Goal: Task Accomplishment & Management: Manage account settings

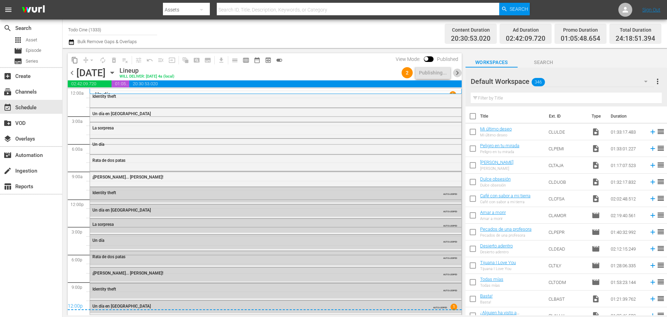
click at [458, 74] on span "chevron_right" at bounding box center [457, 72] width 9 height 9
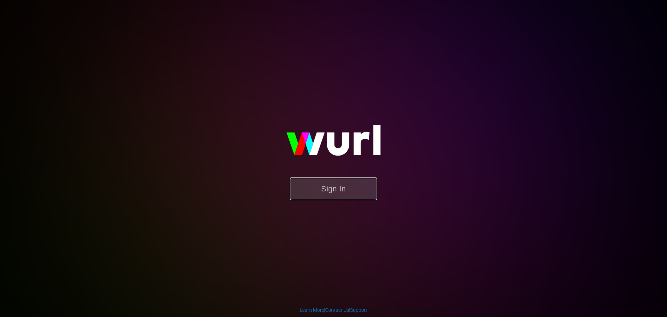
click at [332, 193] on button "Sign In" at bounding box center [333, 188] width 87 height 23
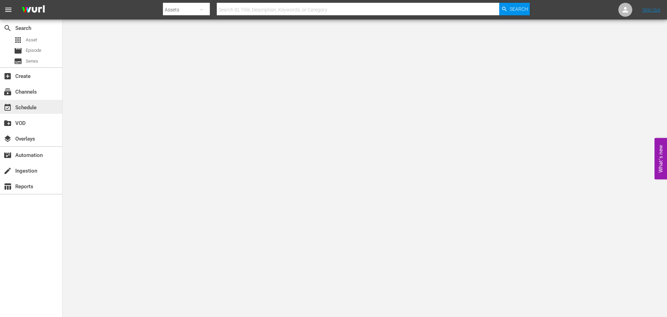
click at [31, 107] on div "event_available Schedule" at bounding box center [19, 106] width 39 height 6
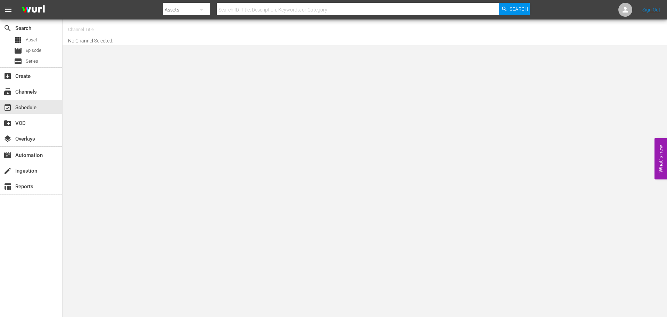
click at [80, 31] on input "text" at bounding box center [112, 29] width 89 height 17
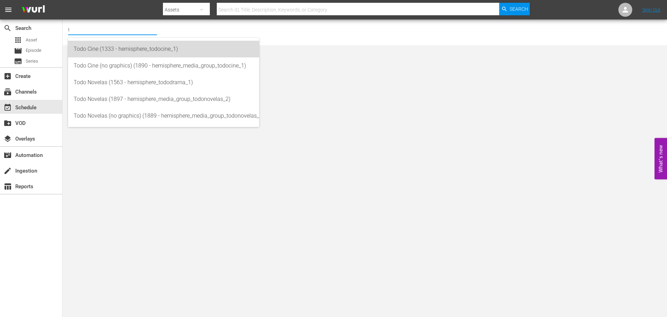
click at [94, 44] on div "Todo Cine (1333 - hemisphere_todocine_1)" at bounding box center [164, 49] width 180 height 17
type input "Todo Cine (1333 - hemisphere_todocine_1)"
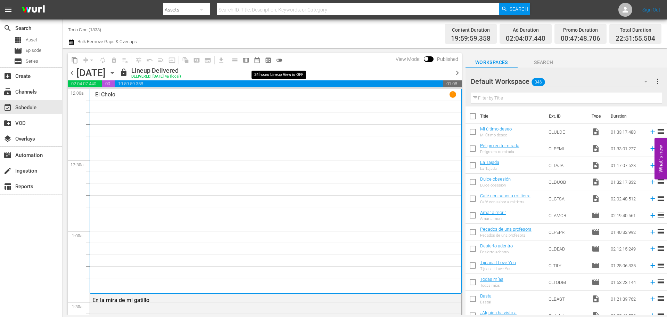
click at [281, 60] on span "toggle_off" at bounding box center [279, 60] width 7 height 7
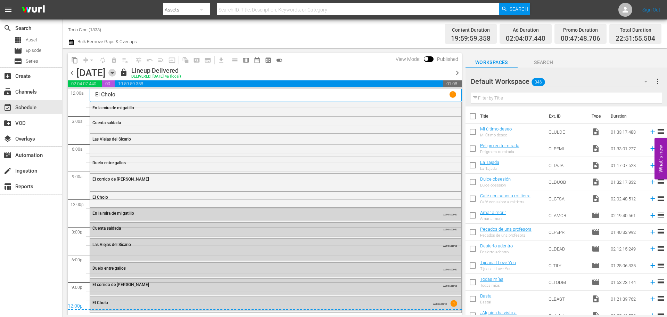
click at [114, 72] on icon "button" at bounding box center [111, 73] width 3 height 2
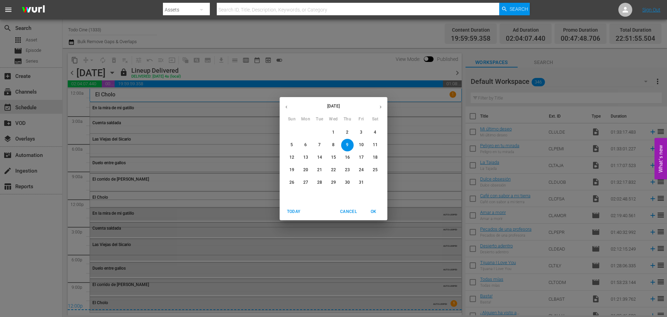
click at [295, 210] on span "Today" at bounding box center [293, 211] width 17 height 7
click at [375, 210] on span "OK" at bounding box center [373, 211] width 17 height 7
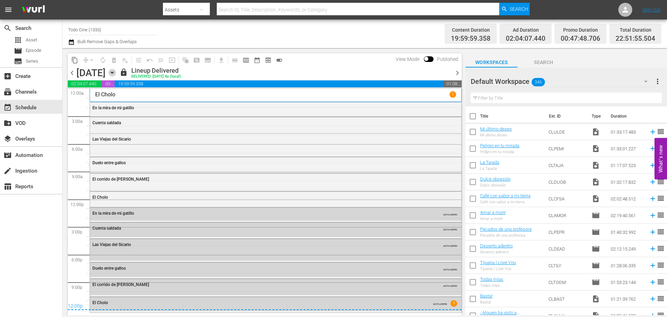
click at [114, 72] on icon "button" at bounding box center [111, 73] width 3 height 2
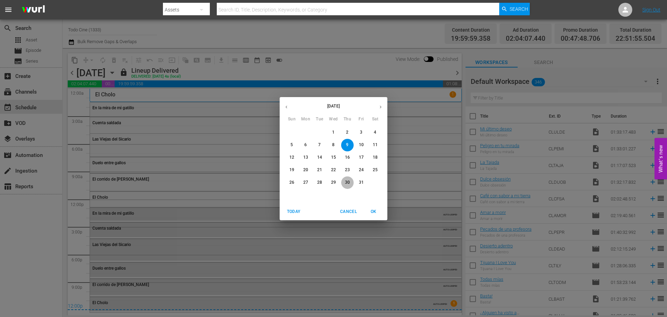
click at [345, 180] on p "30" at bounding box center [347, 182] width 5 height 6
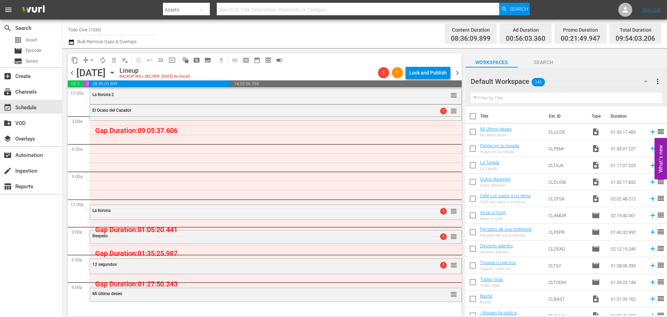
click at [116, 75] on icon "button" at bounding box center [112, 73] width 8 height 8
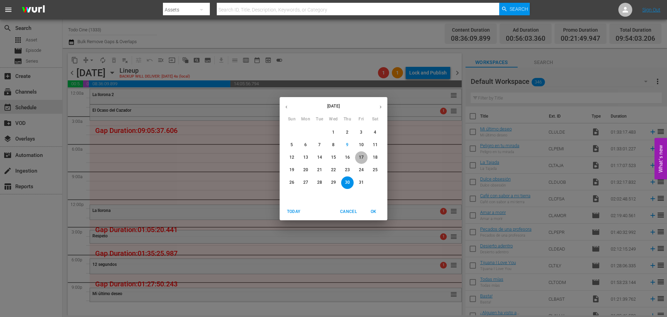
click at [361, 156] on p "17" at bounding box center [361, 157] width 5 height 6
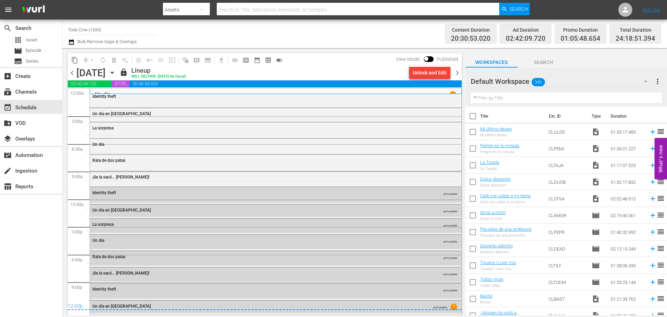
click at [455, 73] on span "chevron_right" at bounding box center [457, 72] width 9 height 9
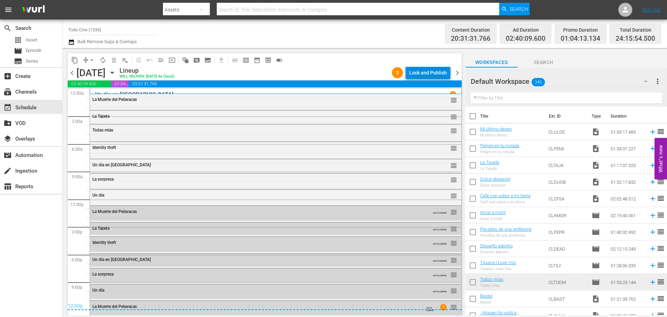
click at [423, 73] on div "Lock and Publish" at bounding box center [428, 72] width 38 height 13
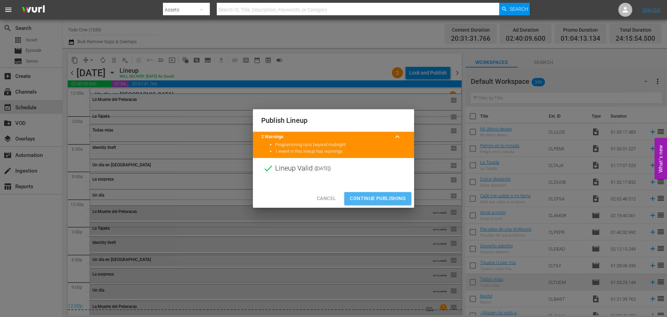
click at [372, 198] on span "Continue Publishing" at bounding box center [378, 198] width 56 height 9
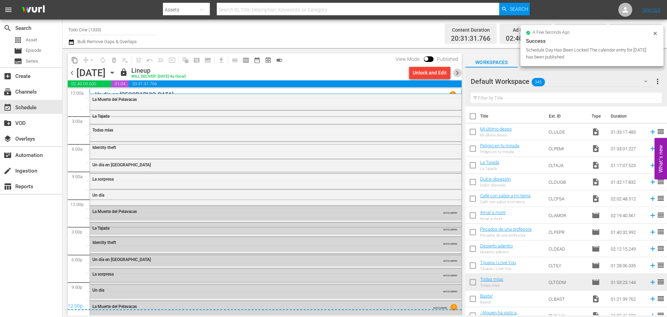
click at [458, 73] on span "chevron_right" at bounding box center [457, 72] width 9 height 9
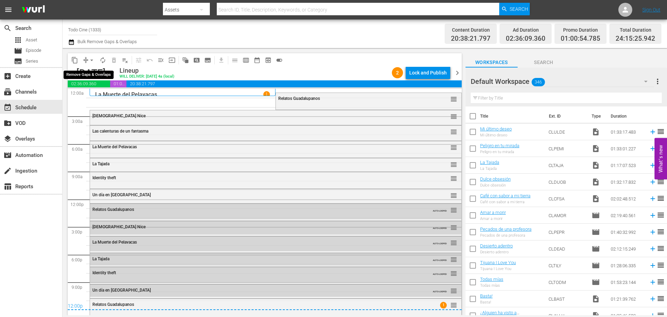
click at [91, 59] on span "arrow_drop_down" at bounding box center [91, 60] width 7 height 7
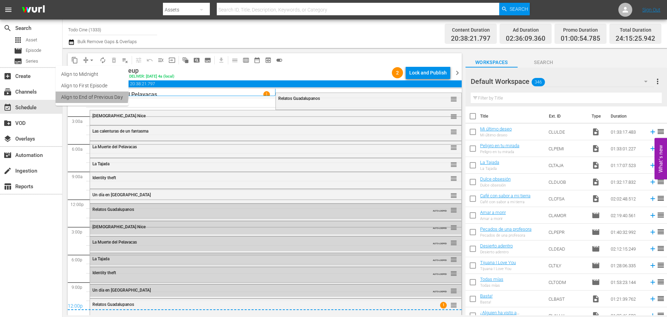
click at [76, 94] on li "Align to End of Previous Day" at bounding box center [92, 96] width 73 height 11
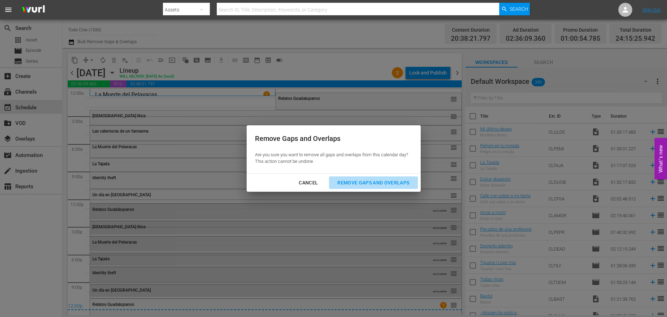
click at [356, 182] on div "Remove Gaps and Overlaps" at bounding box center [373, 182] width 83 height 9
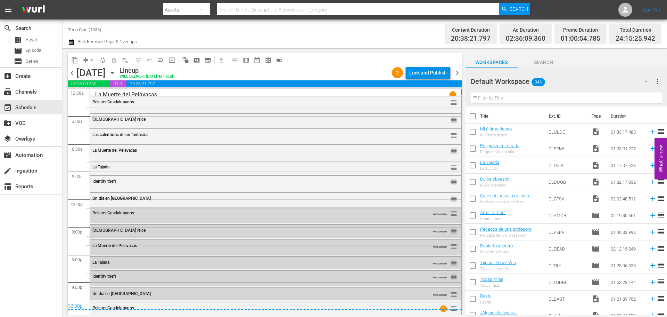
click at [457, 73] on span "chevron_right" at bounding box center [457, 72] width 9 height 9
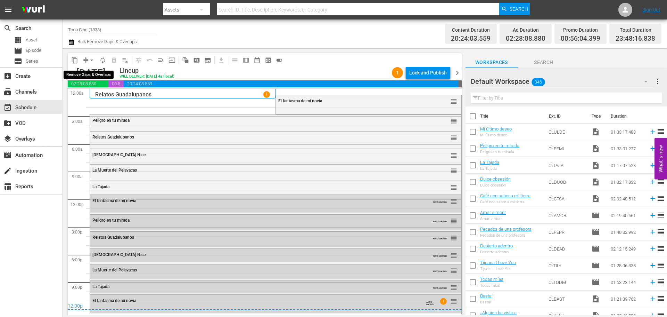
click at [92, 58] on span "arrow_drop_down" at bounding box center [91, 60] width 7 height 7
click at [91, 98] on li "Align to End of Previous Day" at bounding box center [92, 96] width 73 height 11
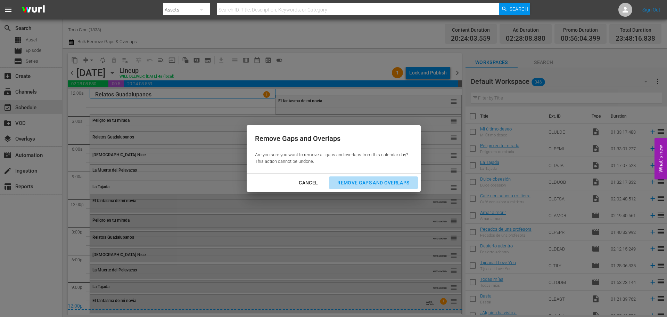
click at [360, 180] on div "Remove Gaps and Overlaps" at bounding box center [373, 182] width 83 height 9
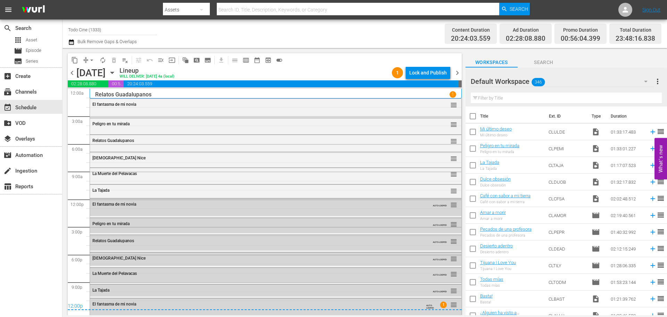
click at [72, 71] on span "chevron_left" at bounding box center [72, 72] width 9 height 9
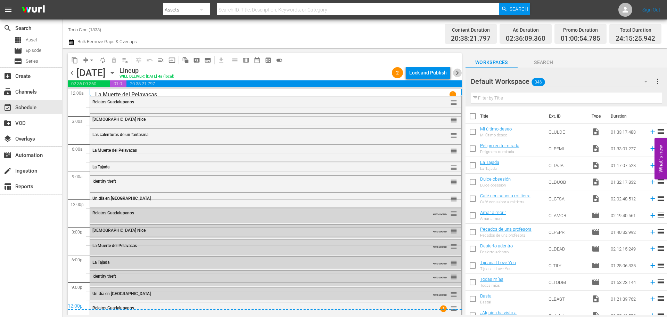
click at [459, 73] on span "chevron_right" at bounding box center [457, 72] width 9 height 9
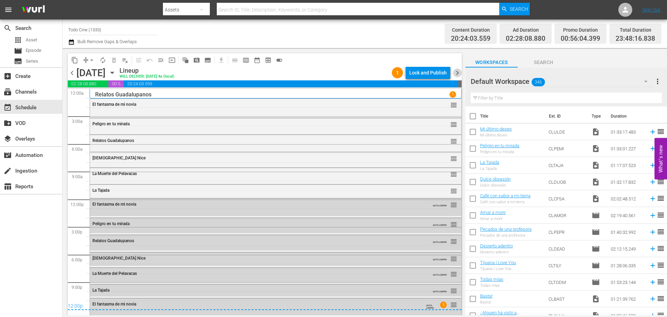
click at [458, 73] on span "chevron_right" at bounding box center [457, 72] width 9 height 9
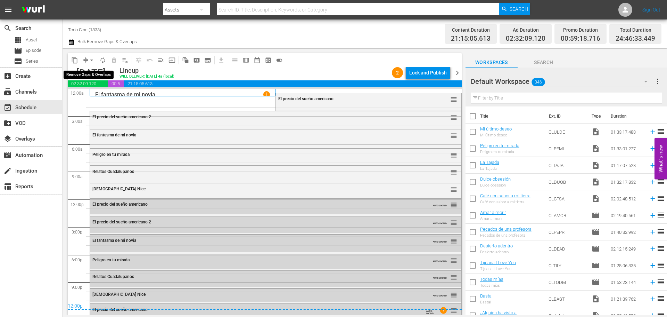
click at [92, 60] on span "arrow_drop_down" at bounding box center [91, 60] width 7 height 7
click at [95, 96] on li "Align to End of Previous Day" at bounding box center [92, 96] width 73 height 11
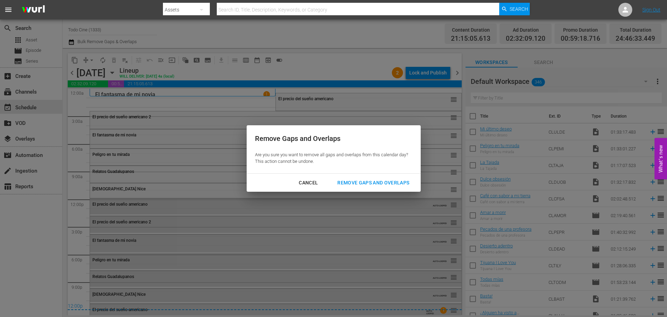
click at [352, 180] on div "Remove Gaps and Overlaps" at bounding box center [373, 182] width 83 height 9
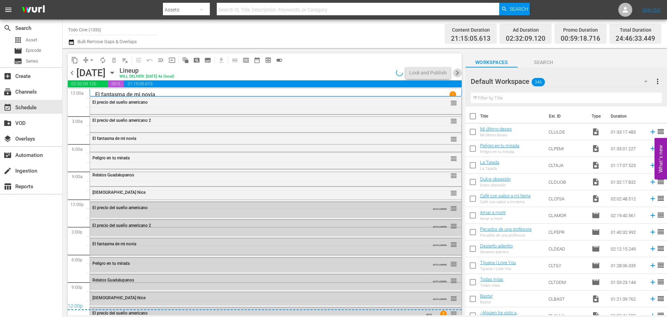
click at [458, 73] on span "chevron_right" at bounding box center [457, 72] width 9 height 9
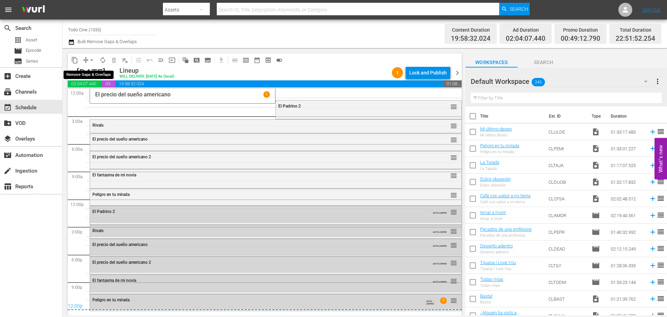
click at [90, 59] on span "arrow_drop_down" at bounding box center [91, 60] width 7 height 7
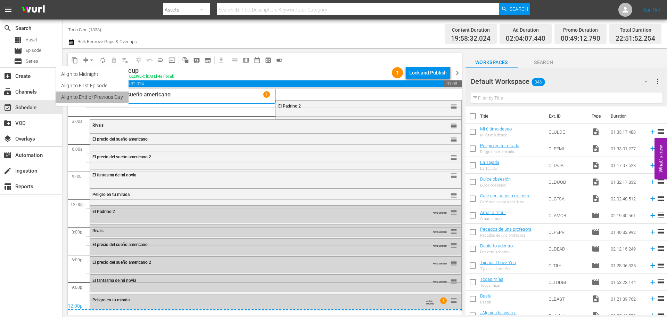
click at [93, 94] on li "Align to End of Previous Day" at bounding box center [92, 96] width 73 height 11
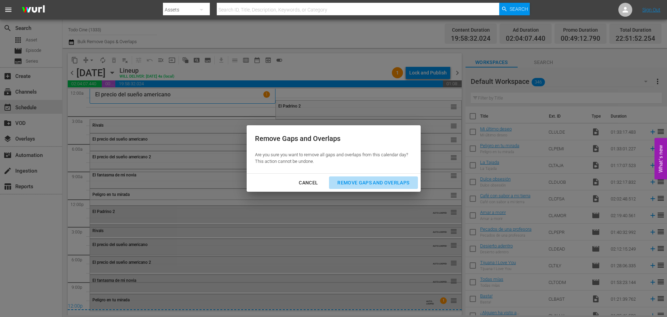
click at [364, 181] on div "Remove Gaps and Overlaps" at bounding box center [373, 182] width 83 height 9
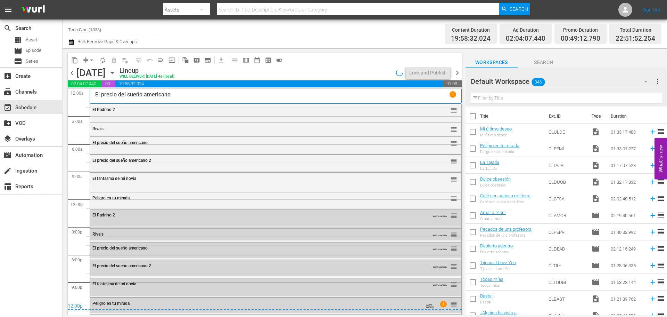
click at [458, 71] on span "chevron_right" at bounding box center [457, 72] width 9 height 9
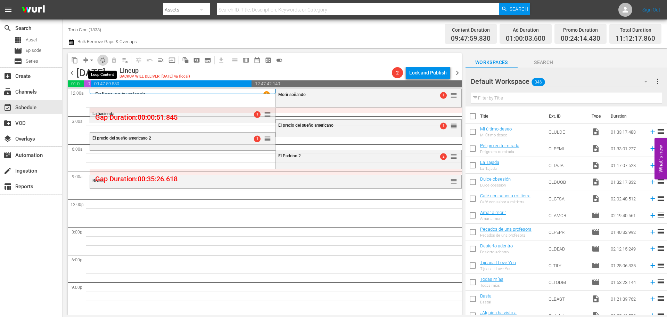
click at [102, 60] on span "autorenew_outlined" at bounding box center [102, 60] width 7 height 7
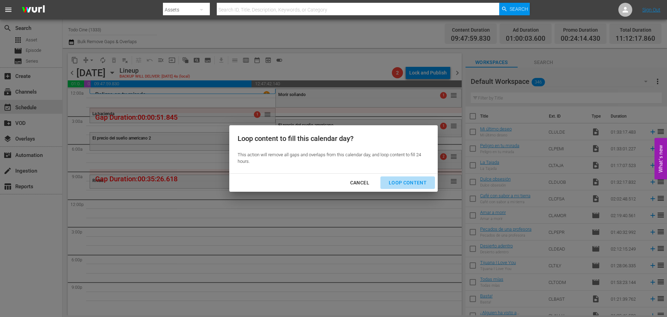
click at [409, 183] on div "Loop Content" at bounding box center [407, 182] width 49 height 9
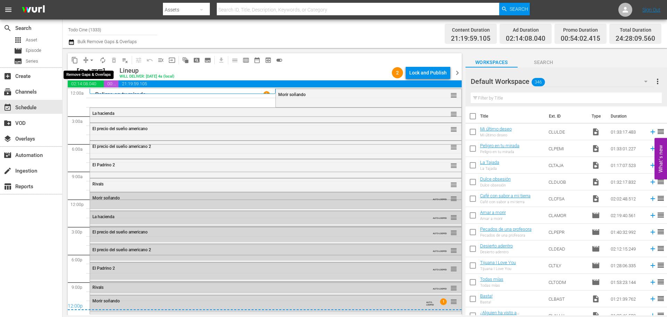
click at [93, 58] on span "arrow_drop_down" at bounding box center [91, 60] width 7 height 7
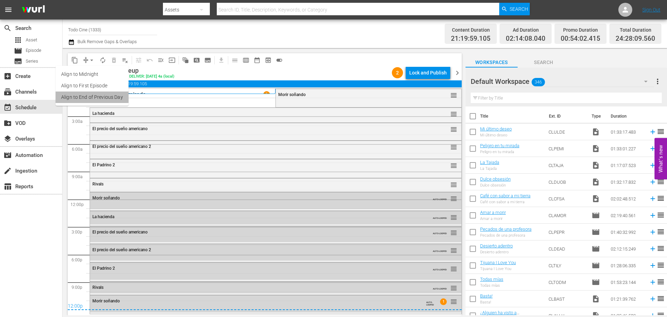
click at [111, 96] on li "Align to End of Previous Day" at bounding box center [92, 96] width 73 height 11
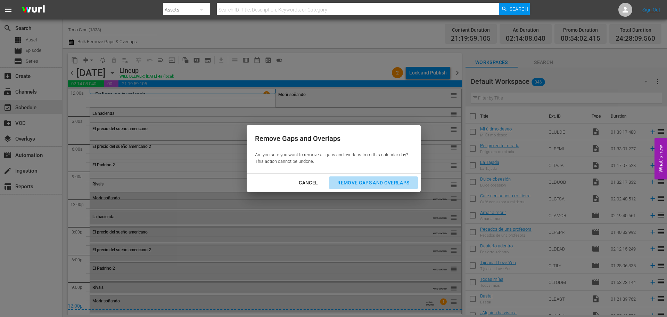
click at [362, 183] on div "Remove Gaps and Overlaps" at bounding box center [373, 182] width 83 height 9
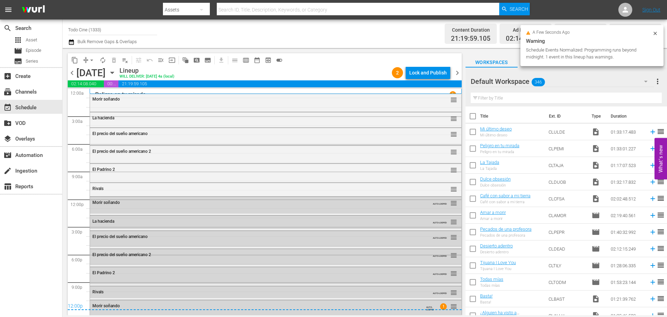
click at [655, 31] on icon at bounding box center [655, 34] width 6 height 6
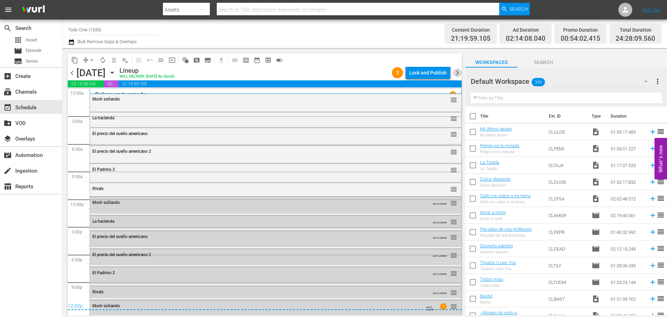
click at [457, 71] on span "chevron_right" at bounding box center [457, 72] width 9 height 9
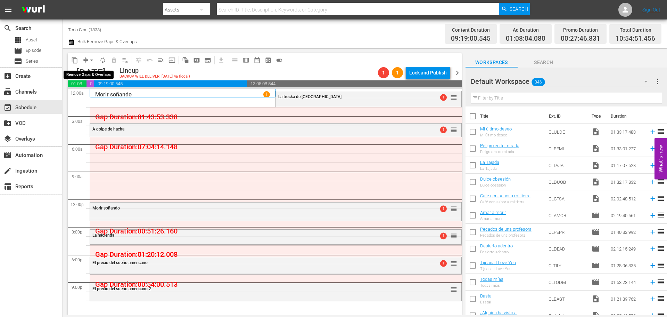
click at [92, 55] on button "arrow_drop_down" at bounding box center [91, 60] width 11 height 11
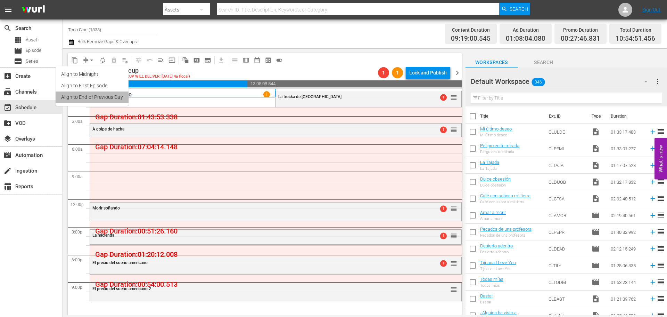
click at [94, 95] on li "Align to End of Previous Day" at bounding box center [92, 96] width 73 height 11
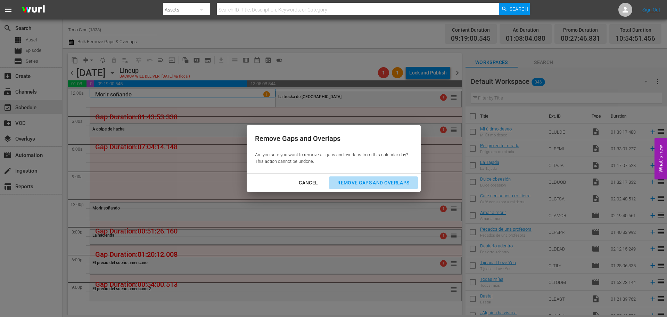
click at [353, 180] on div "Remove Gaps and Overlaps" at bounding box center [373, 182] width 83 height 9
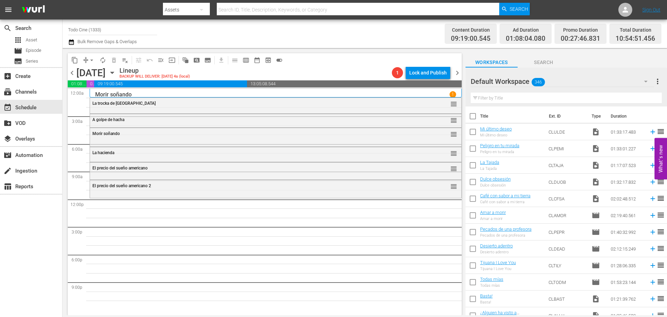
click at [118, 76] on div "[DATE] [DATE]" at bounding box center [96, 72] width 41 height 11
click at [103, 61] on span "autorenew_outlined" at bounding box center [102, 60] width 7 height 7
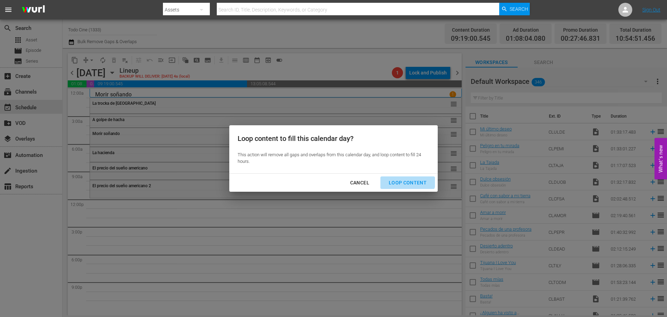
click at [401, 177] on button "Loop Content" at bounding box center [407, 182] width 55 height 13
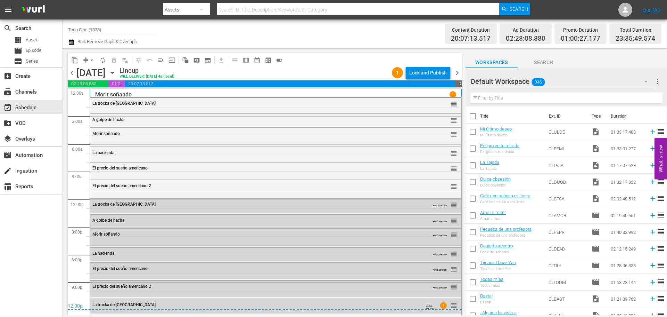
click at [114, 73] on icon "button" at bounding box center [111, 73] width 3 height 2
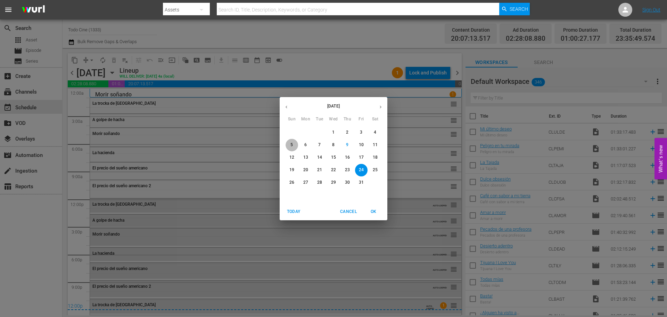
click at [290, 145] on span "5" at bounding box center [292, 145] width 13 height 6
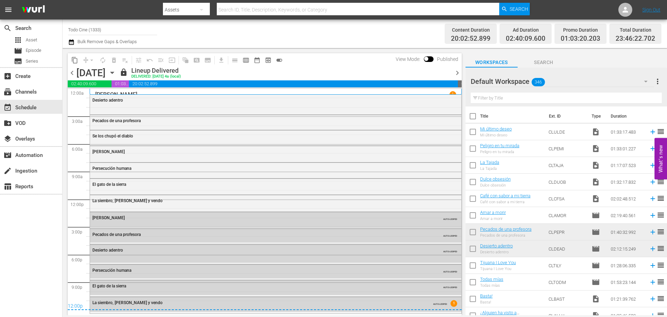
click at [114, 73] on icon "button" at bounding box center [111, 73] width 3 height 2
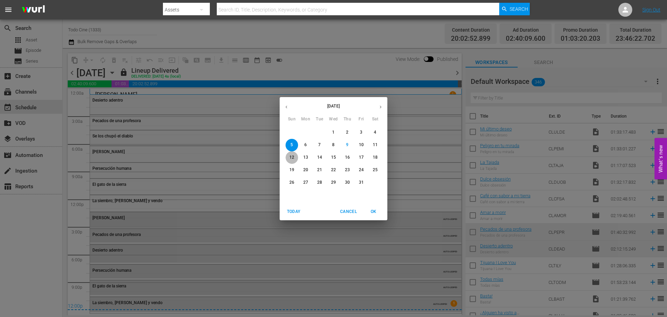
click at [292, 157] on p "12" at bounding box center [291, 157] width 5 height 6
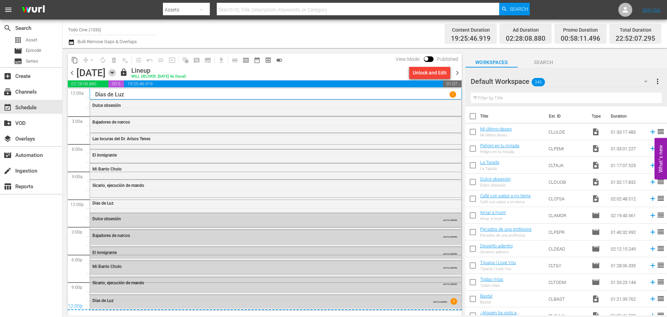
click at [116, 72] on icon "button" at bounding box center [112, 73] width 8 height 8
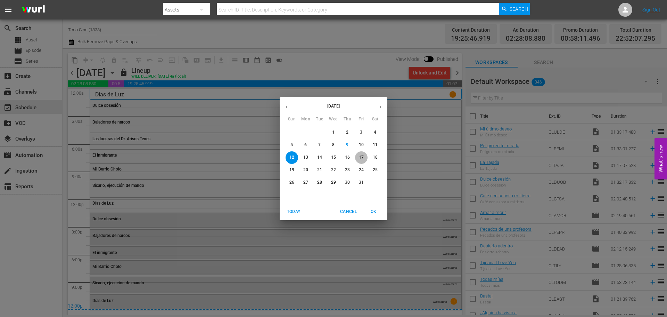
click at [362, 157] on p "17" at bounding box center [361, 157] width 5 height 6
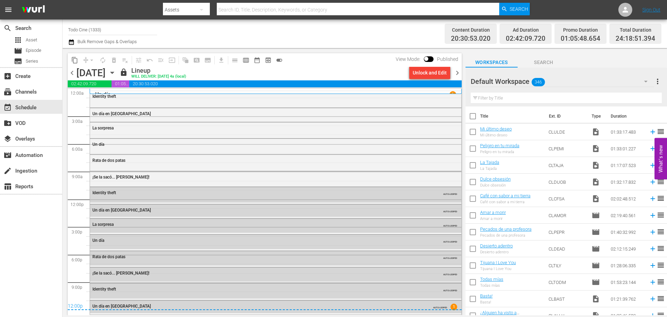
click at [455, 73] on span "chevron_right" at bounding box center [457, 72] width 9 height 9
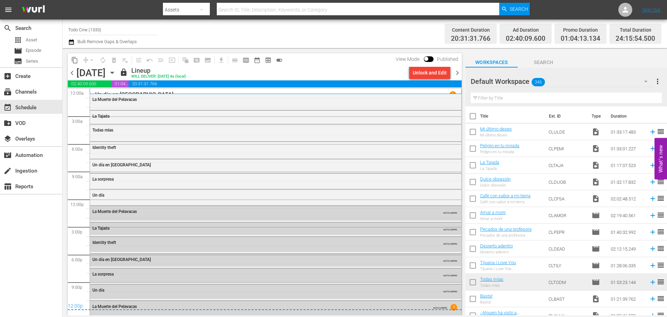
click at [455, 73] on span "chevron_right" at bounding box center [457, 72] width 9 height 9
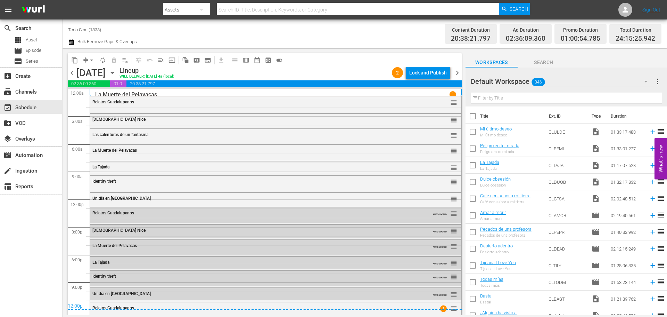
click at [72, 74] on span "chevron_left" at bounding box center [72, 72] width 9 height 9
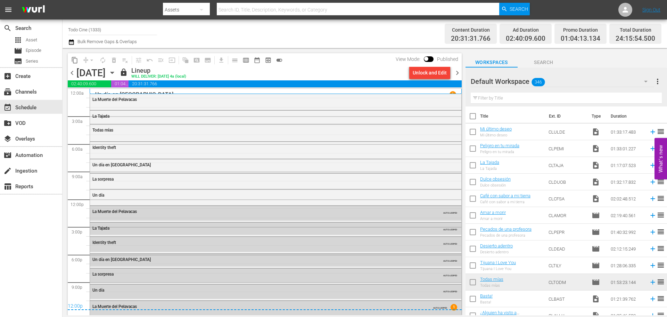
click at [116, 74] on icon "button" at bounding box center [112, 73] width 8 height 8
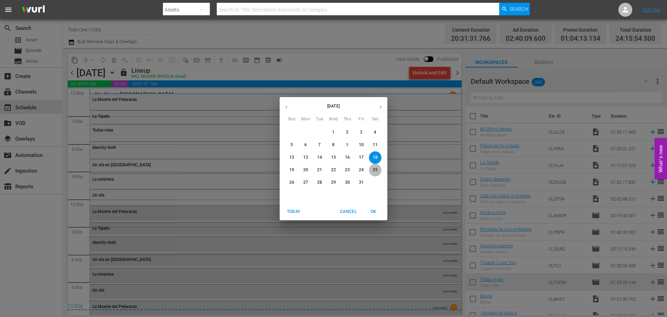
click at [375, 167] on p "25" at bounding box center [375, 170] width 5 height 6
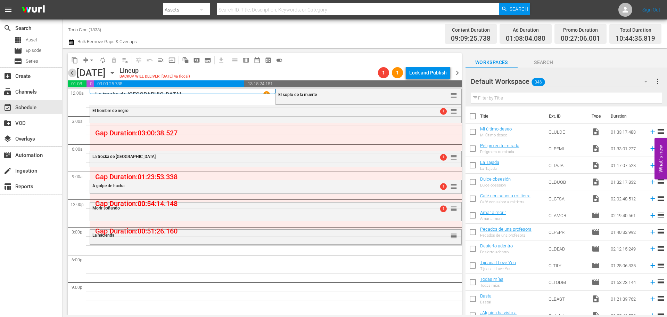
click at [72, 72] on span "chevron_left" at bounding box center [72, 72] width 9 height 9
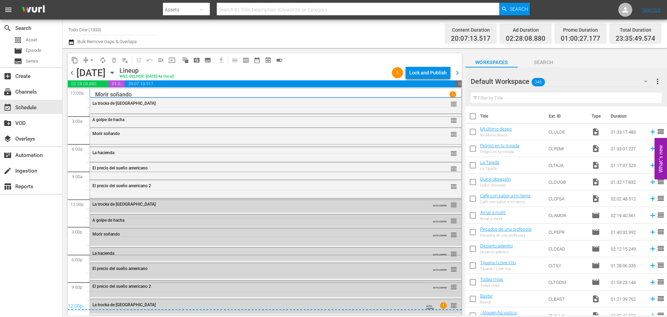
click at [457, 70] on span "chevron_right" at bounding box center [457, 72] width 9 height 9
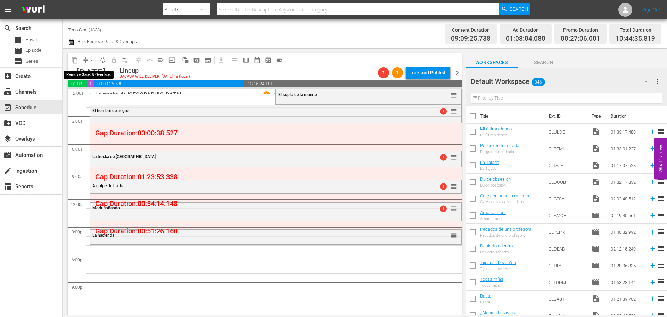
click at [90, 60] on span "arrow_drop_down" at bounding box center [91, 60] width 7 height 7
click at [103, 97] on li "Align to End of Previous Day" at bounding box center [92, 96] width 73 height 11
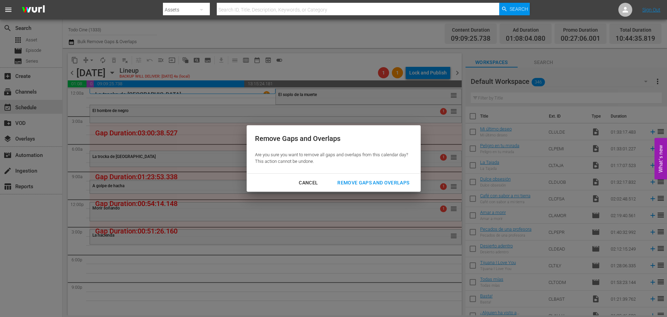
click at [384, 178] on div "Remove Gaps and Overlaps" at bounding box center [373, 182] width 83 height 9
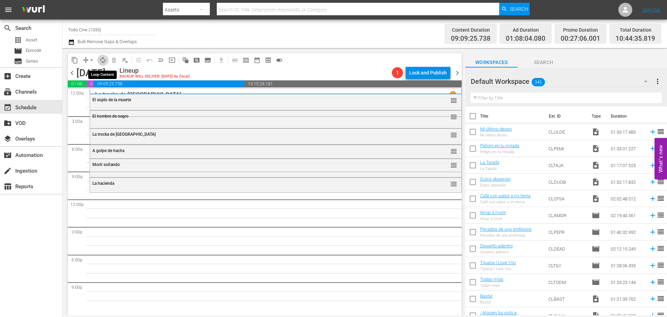
click at [101, 61] on span "autorenew_outlined" at bounding box center [102, 60] width 7 height 7
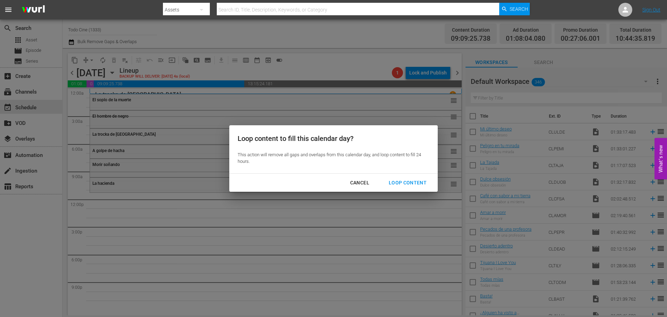
click at [411, 179] on div "Loop Content" at bounding box center [407, 182] width 49 height 9
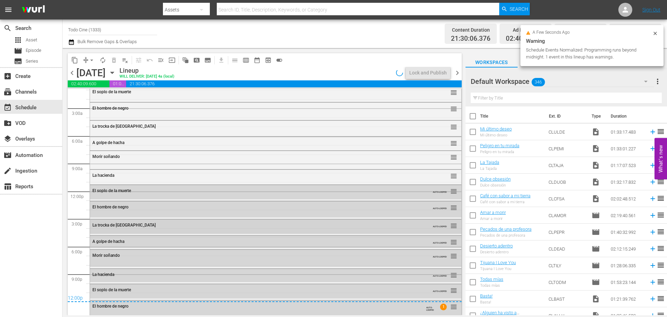
scroll to position [11, 0]
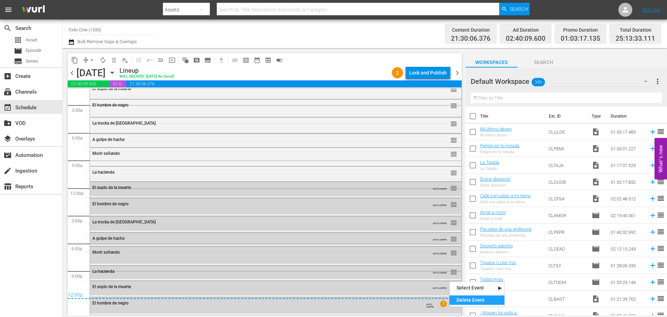
click at [464, 300] on div "Delete Event" at bounding box center [477, 299] width 55 height 9
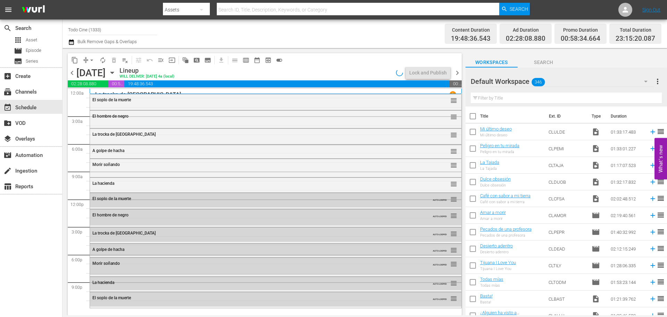
scroll to position [0, 0]
click at [477, 289] on div "Delete Event" at bounding box center [474, 288] width 55 height 9
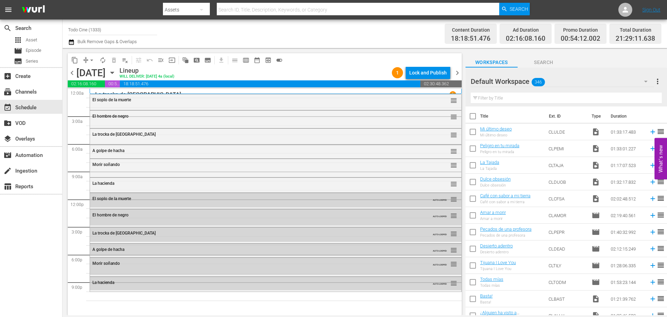
click at [503, 97] on input "text" at bounding box center [566, 97] width 191 height 11
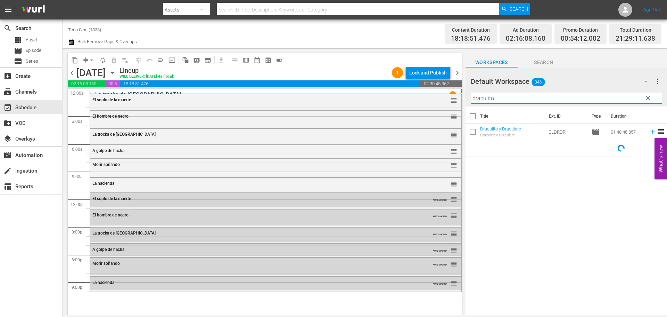
type input "draculito"
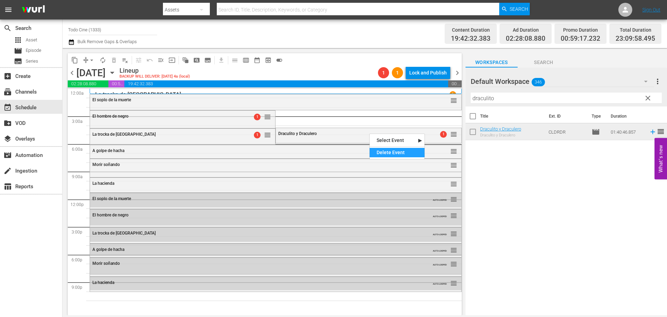
click at [399, 153] on div "Delete Event" at bounding box center [397, 152] width 55 height 9
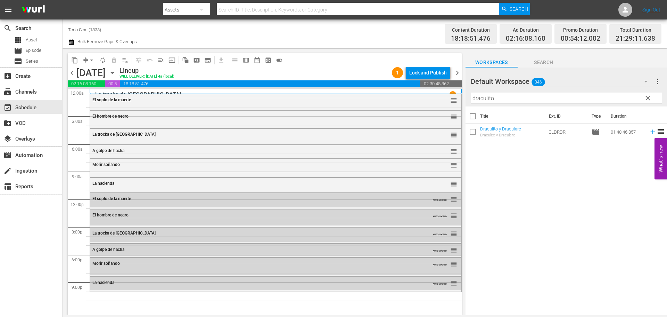
click at [649, 98] on span "clear" at bounding box center [648, 98] width 8 height 8
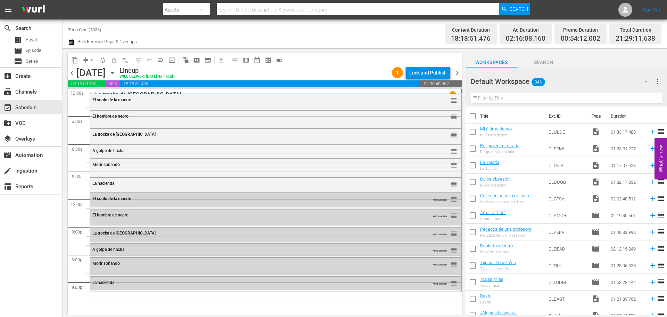
click at [497, 98] on input "text" at bounding box center [566, 97] width 191 height 11
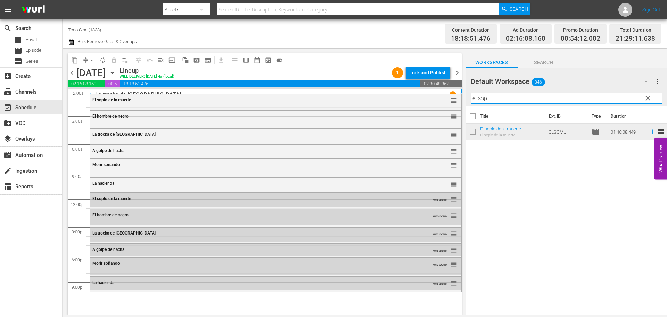
type input "el sop"
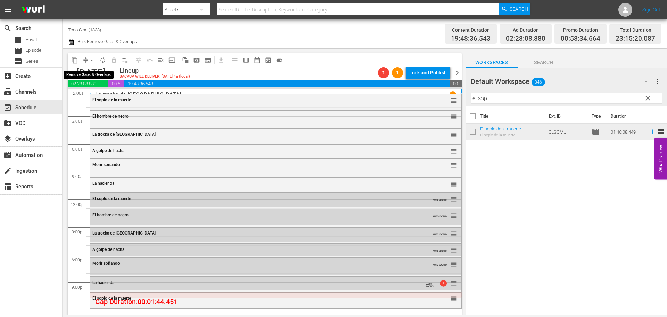
click at [93, 59] on span "arrow_drop_down" at bounding box center [91, 60] width 7 height 7
click at [115, 97] on li "Align to End of Previous Day" at bounding box center [92, 96] width 73 height 11
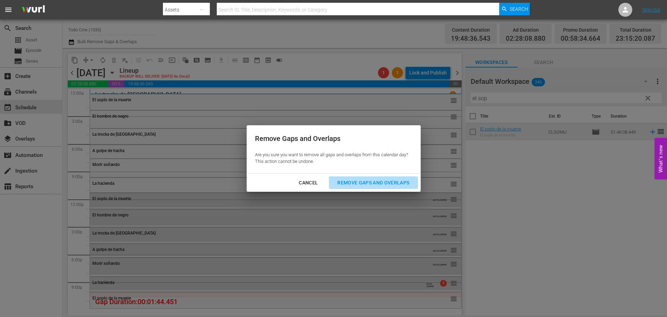
click at [371, 180] on div "Remove Gaps and Overlaps" at bounding box center [373, 182] width 83 height 9
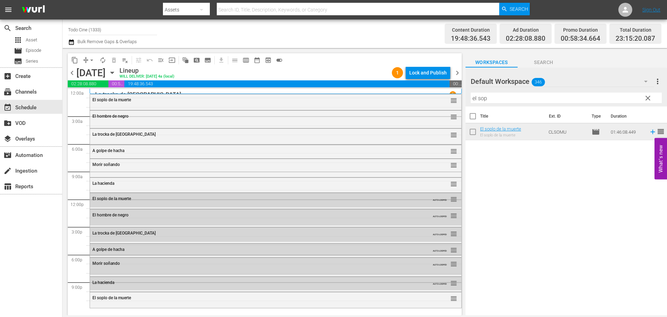
click at [457, 75] on span "chevron_right" at bounding box center [457, 72] width 9 height 9
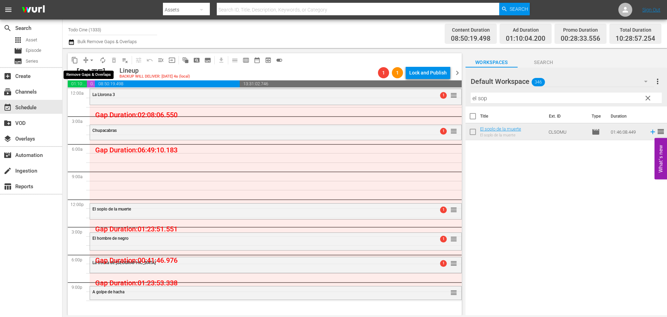
click at [91, 60] on span "arrow_drop_down" at bounding box center [91, 60] width 7 height 7
click at [102, 89] on li "Align to First Episode" at bounding box center [91, 85] width 57 height 11
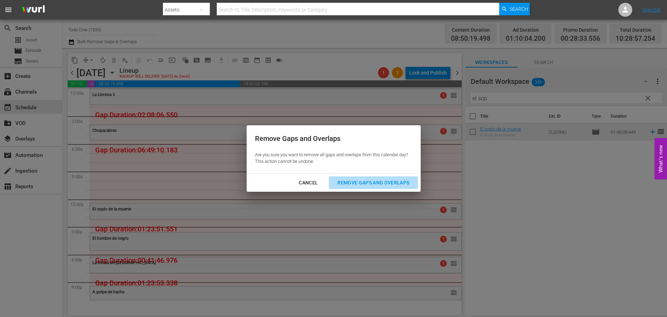
click at [369, 183] on div "Remove Gaps and Overlaps" at bounding box center [373, 182] width 83 height 9
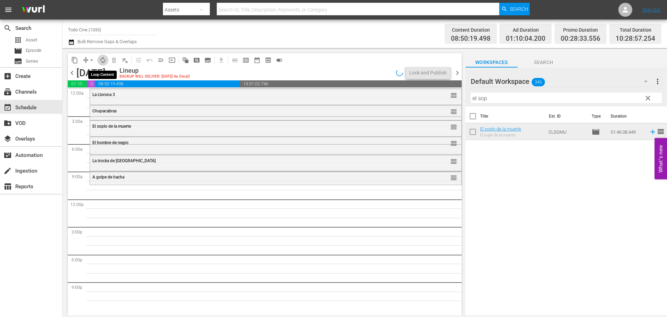
click at [104, 60] on span "autorenew_outlined" at bounding box center [102, 60] width 7 height 7
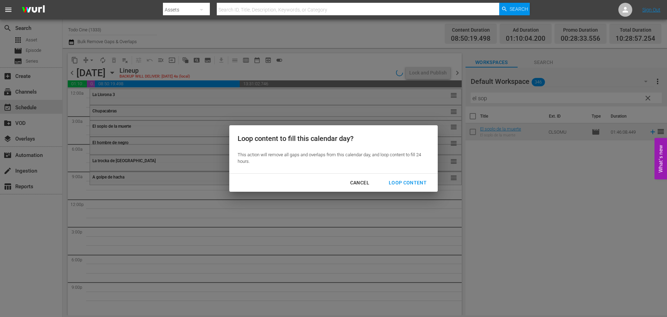
click at [398, 181] on div "Loop Content" at bounding box center [407, 182] width 49 height 9
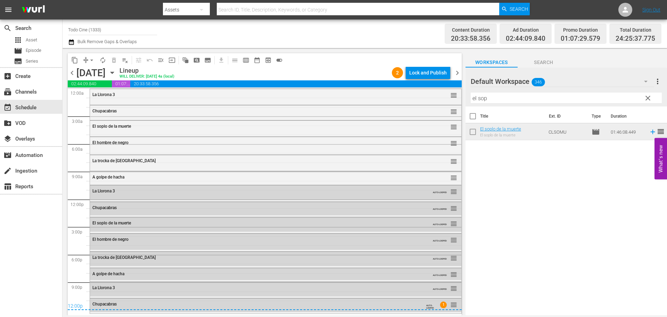
click at [448, 304] on div "12:00p" at bounding box center [265, 306] width 394 height 7
drag, startPoint x: 447, startPoint y: 304, endPoint x: 422, endPoint y: 304, distance: 25.4
click at [411, 302] on div "Chupacabras" at bounding box center [256, 303] width 329 height 5
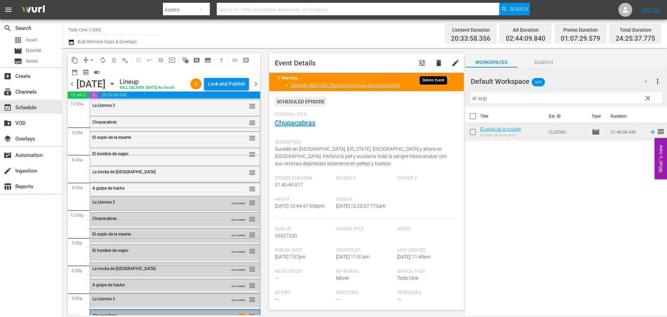
click at [435, 60] on span "delete" at bounding box center [439, 63] width 8 height 8
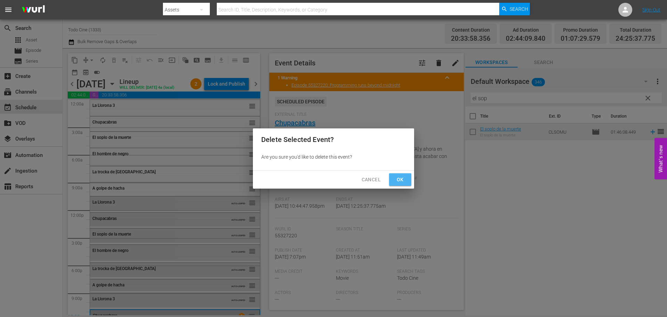
drag, startPoint x: 402, startPoint y: 179, endPoint x: 396, endPoint y: 177, distance: 5.7
click at [402, 178] on span "Ok" at bounding box center [400, 179] width 11 height 9
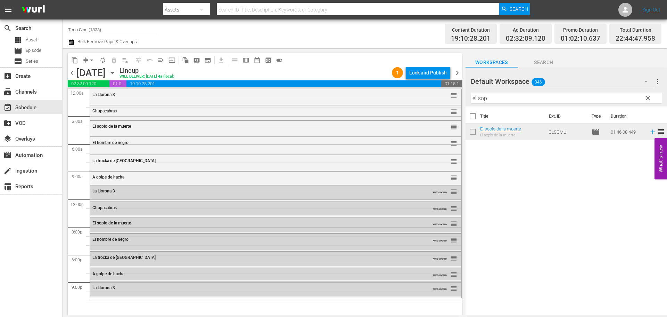
click at [646, 98] on span "clear" at bounding box center [648, 98] width 8 height 8
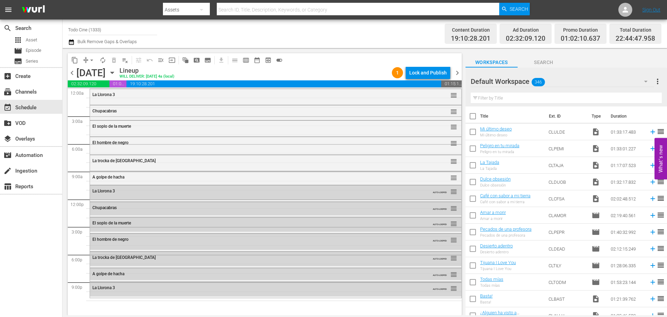
click at [490, 97] on input "text" at bounding box center [566, 97] width 191 height 11
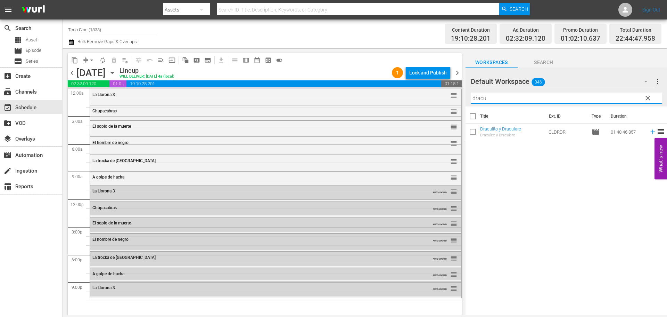
type input "dracu"
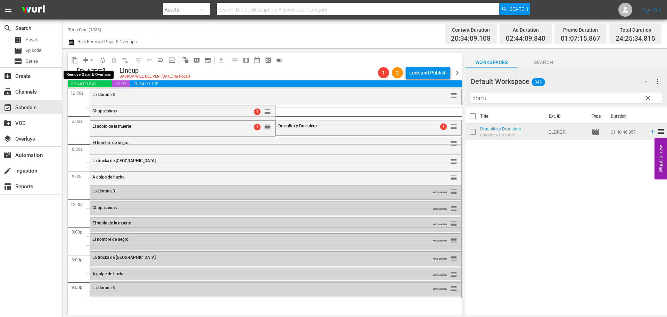
click at [91, 58] on span "arrow_drop_down" at bounding box center [91, 60] width 7 height 7
click at [99, 84] on li "Align to First Episode" at bounding box center [91, 85] width 57 height 11
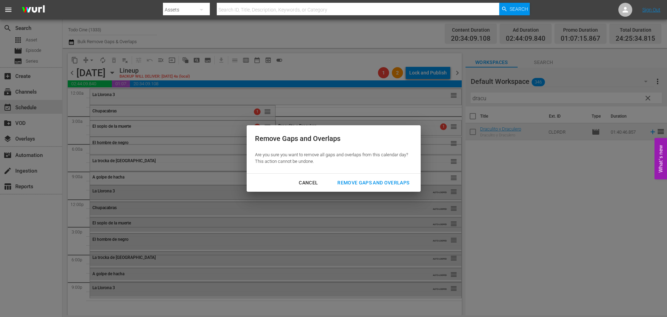
click at [388, 182] on div "Remove Gaps and Overlaps" at bounding box center [373, 182] width 83 height 9
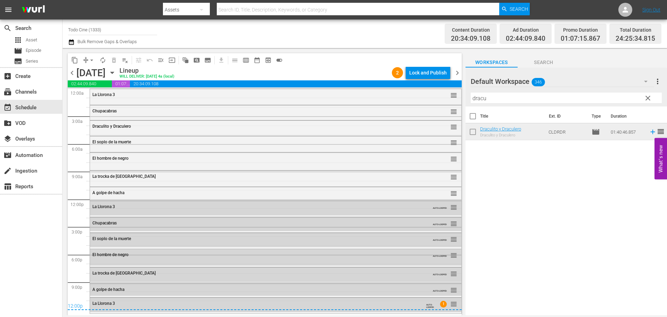
click at [214, 129] on div "Draculito y Draculero reorder" at bounding box center [275, 127] width 371 height 12
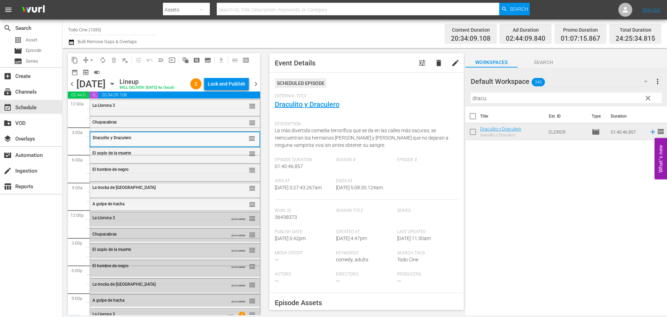
scroll to position [9, 0]
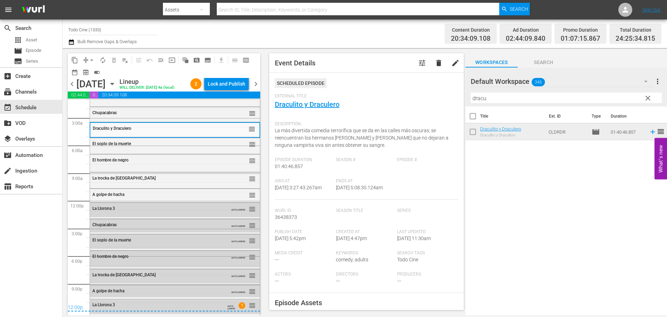
click at [257, 83] on span "chevron_right" at bounding box center [256, 84] width 9 height 9
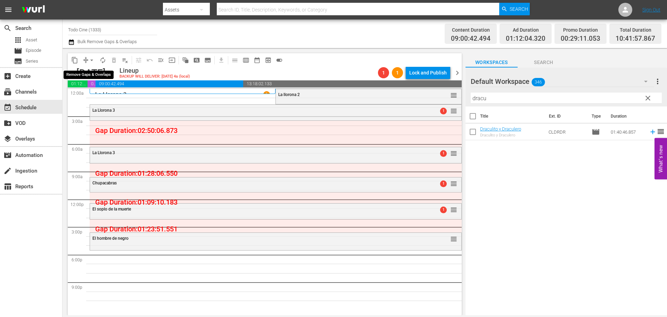
click at [91, 60] on span "arrow_drop_down" at bounding box center [91, 60] width 7 height 7
click at [95, 93] on li "Align to End of Previous Day" at bounding box center [92, 96] width 73 height 11
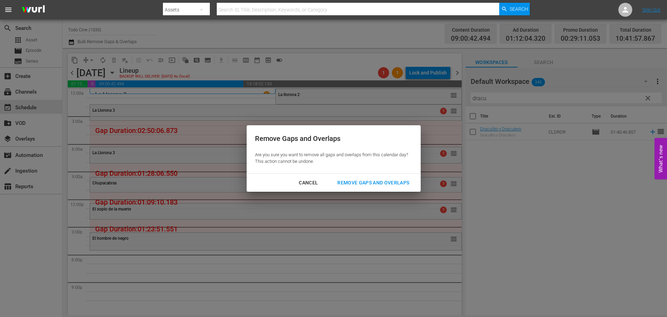
click at [361, 179] on div "Remove Gaps and Overlaps" at bounding box center [373, 182] width 83 height 9
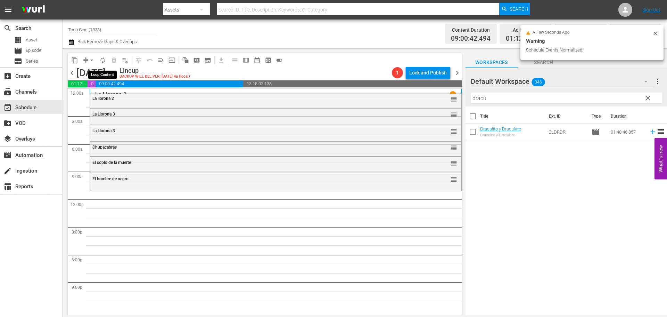
click at [101, 59] on span "autorenew_outlined" at bounding box center [102, 60] width 7 height 7
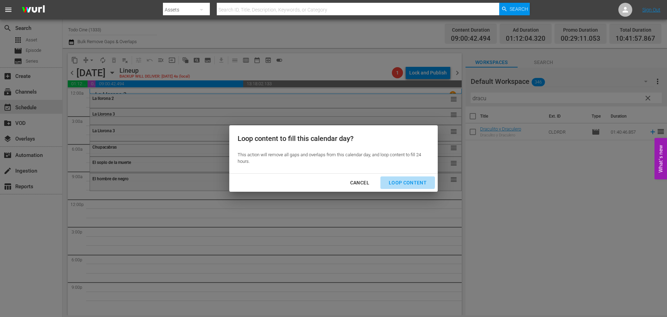
click at [405, 180] on div "Loop Content" at bounding box center [407, 182] width 49 height 9
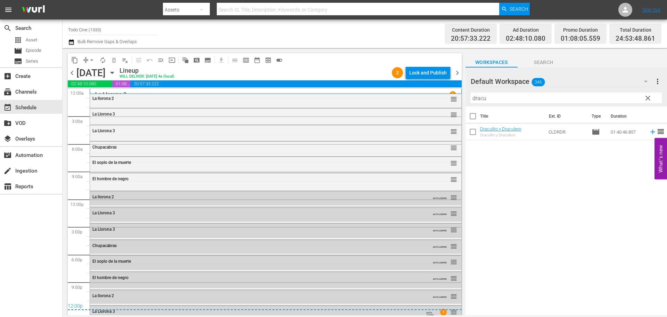
scroll to position [7, 0]
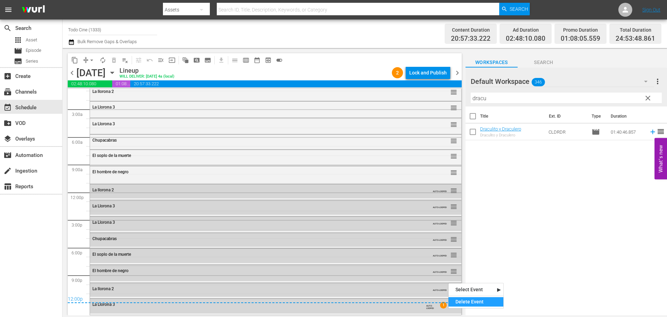
click at [467, 303] on div "Delete Event" at bounding box center [476, 301] width 55 height 9
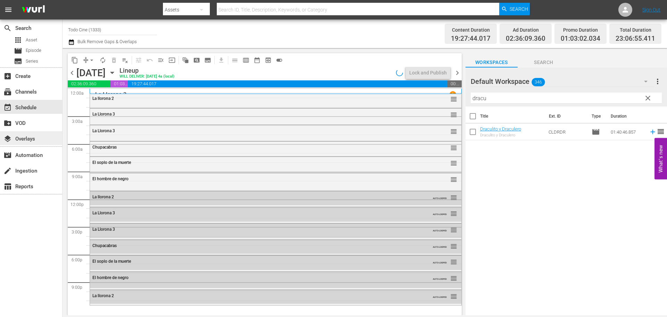
scroll to position [0, 0]
click at [455, 71] on span "chevron_right" at bounding box center [457, 72] width 9 height 9
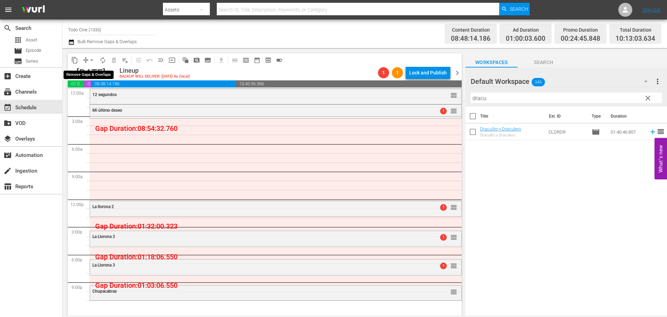
click at [92, 59] on span "arrow_drop_down" at bounding box center [91, 60] width 7 height 7
drag, startPoint x: 92, startPoint y: 74, endPoint x: 101, endPoint y: 87, distance: 15.9
click at [101, 87] on ul "Align to Midnight Align to First Episode" at bounding box center [91, 80] width 57 height 28
click at [101, 87] on li "Align to First Episode" at bounding box center [91, 85] width 57 height 11
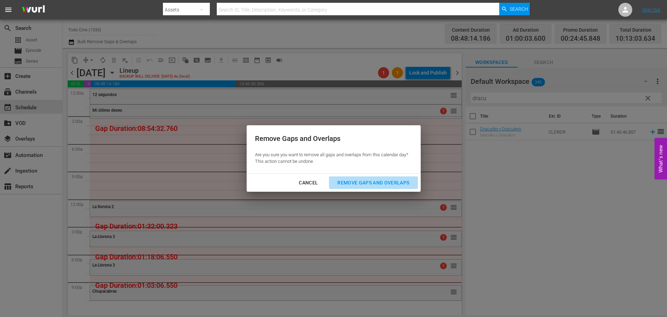
click at [355, 182] on div "Remove Gaps and Overlaps" at bounding box center [373, 182] width 83 height 9
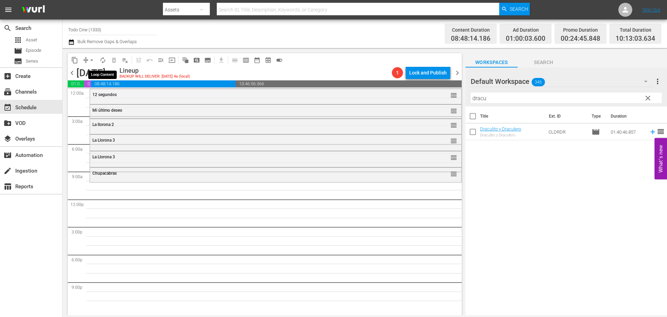
click at [104, 60] on span "autorenew_outlined" at bounding box center [102, 60] width 7 height 7
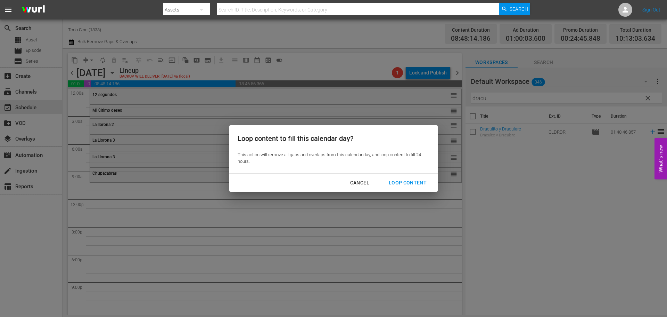
click at [399, 183] on div "Loop Content" at bounding box center [407, 182] width 49 height 9
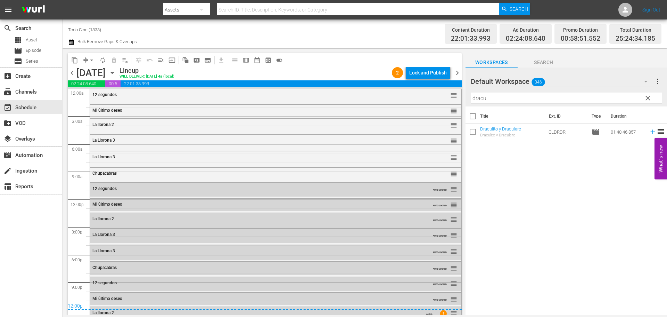
drag, startPoint x: 459, startPoint y: 74, endPoint x: 441, endPoint y: 75, distance: 18.1
click at [459, 74] on span "chevron_right" at bounding box center [457, 72] width 9 height 9
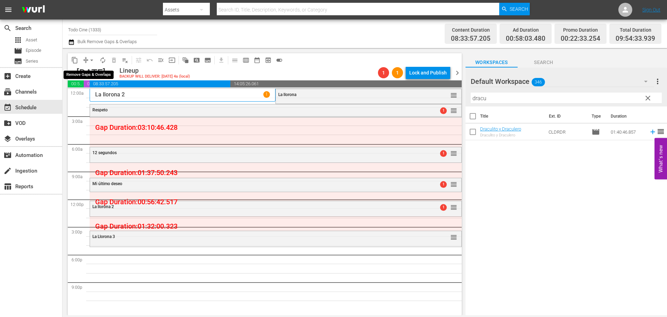
click at [91, 60] on span "arrow_drop_down" at bounding box center [91, 60] width 7 height 7
click at [94, 96] on li "Align to End of Previous Day" at bounding box center [92, 96] width 73 height 11
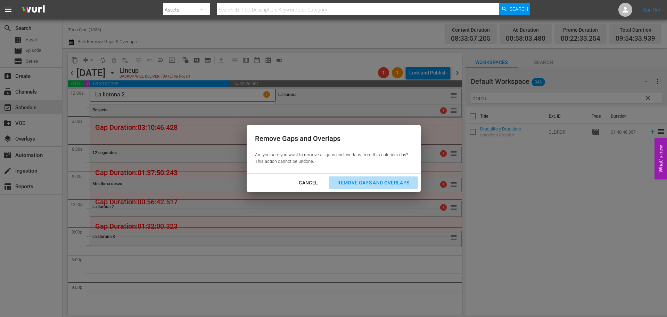
click at [348, 181] on div "Remove Gaps and Overlaps" at bounding box center [373, 182] width 83 height 9
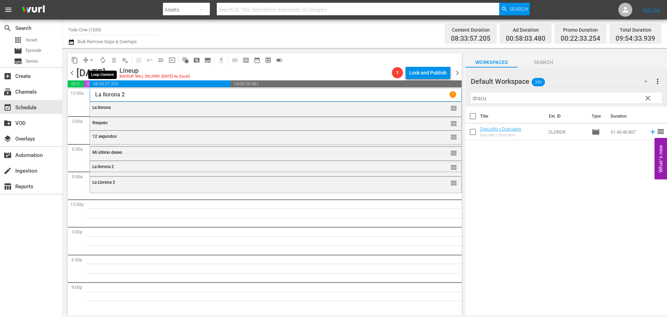
click at [104, 59] on span "autorenew_outlined" at bounding box center [102, 60] width 7 height 7
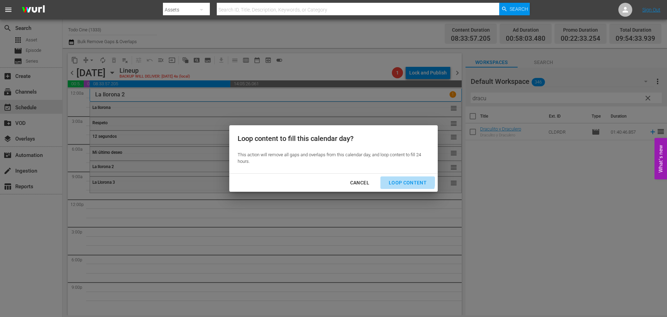
click at [407, 181] on div "Loop Content" at bounding box center [407, 182] width 49 height 9
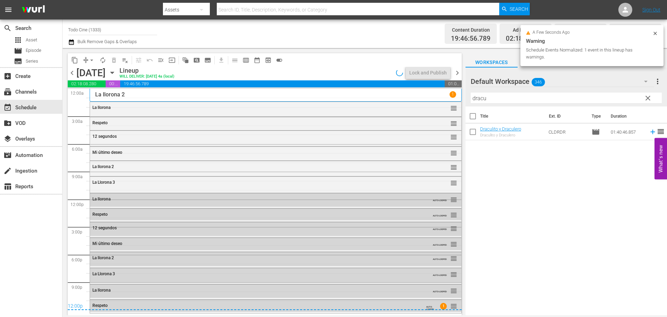
click at [457, 73] on span "chevron_right" at bounding box center [457, 72] width 9 height 9
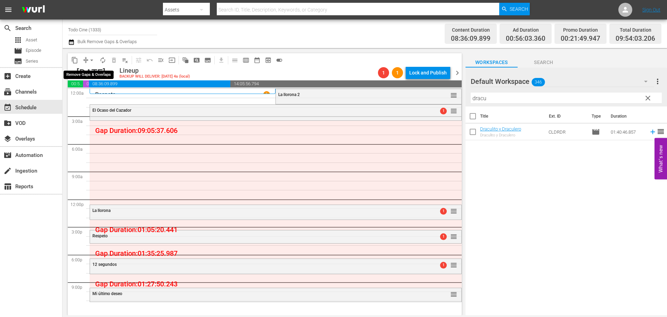
click at [92, 60] on span "arrow_drop_down" at bounding box center [91, 60] width 7 height 7
click at [87, 93] on li "Align to End of Previous Day" at bounding box center [92, 96] width 73 height 11
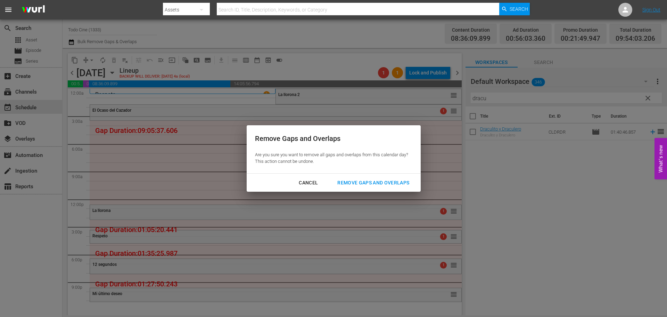
click at [353, 179] on div "Remove Gaps and Overlaps" at bounding box center [373, 182] width 83 height 9
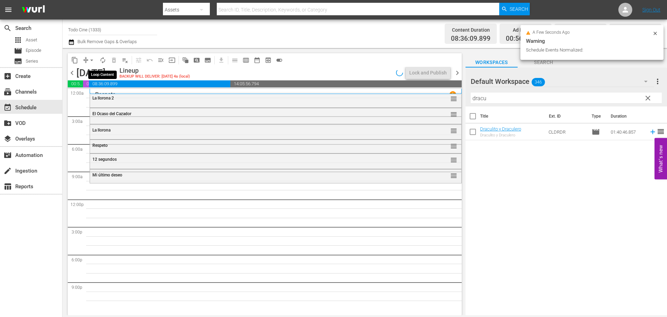
click at [101, 58] on span "autorenew_outlined" at bounding box center [102, 60] width 7 height 7
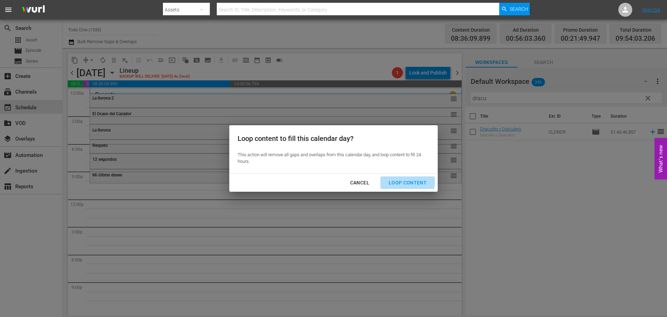
click at [393, 181] on div "Loop Content" at bounding box center [407, 182] width 49 height 9
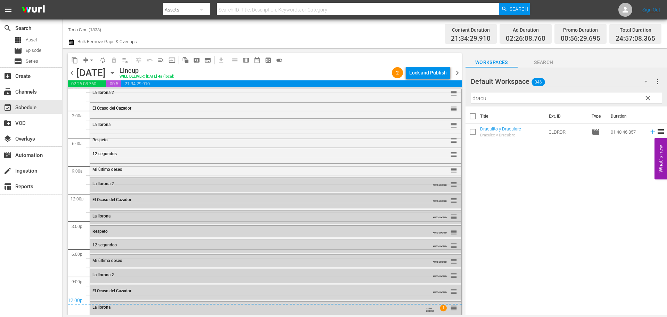
scroll to position [7, 0]
click at [479, 298] on div "Delete Event" at bounding box center [475, 300] width 55 height 9
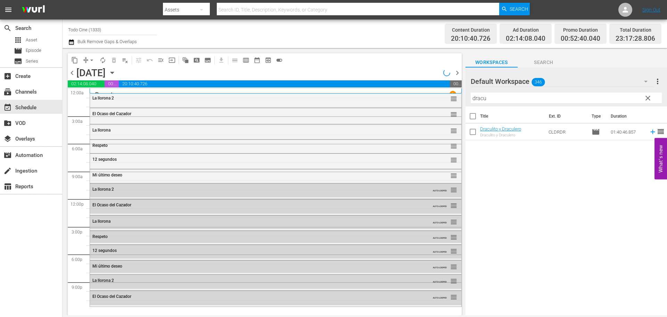
scroll to position [0, 0]
click at [455, 71] on span "chevron_right" at bounding box center [457, 72] width 9 height 9
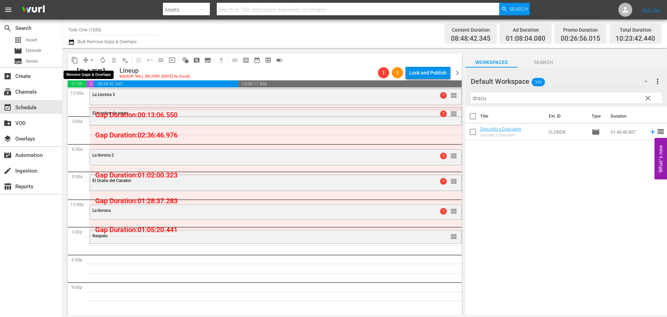
click at [90, 59] on span "arrow_drop_down" at bounding box center [91, 60] width 7 height 7
click at [91, 86] on li "Align to First Episode" at bounding box center [91, 85] width 57 height 11
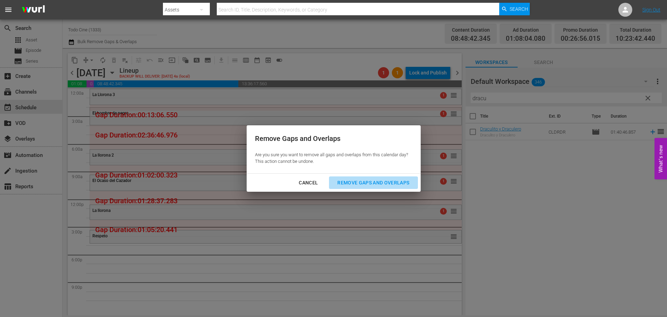
click at [355, 184] on div "Remove Gaps and Overlaps" at bounding box center [373, 182] width 83 height 9
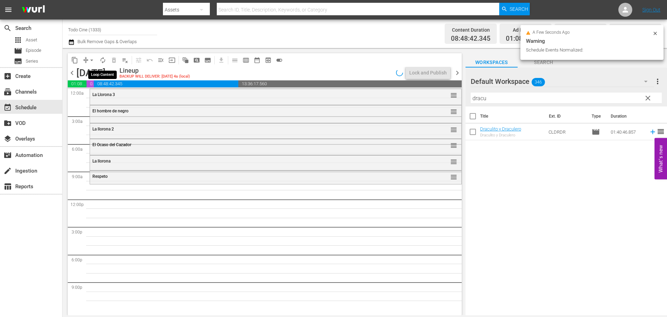
click at [101, 61] on span "autorenew_outlined" at bounding box center [102, 60] width 7 height 7
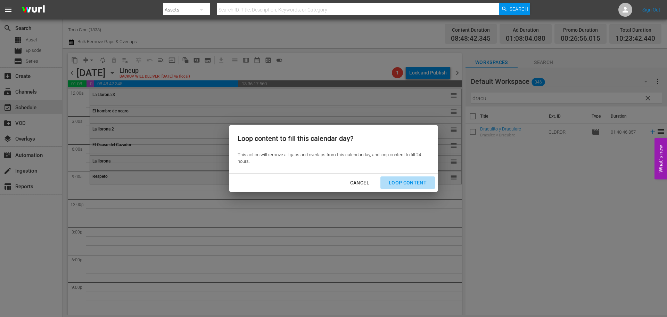
click at [412, 179] on div "Loop Content" at bounding box center [407, 182] width 49 height 9
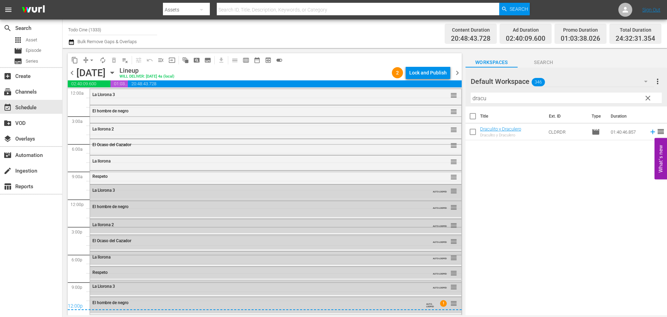
click at [457, 74] on span "chevron_right" at bounding box center [457, 72] width 9 height 9
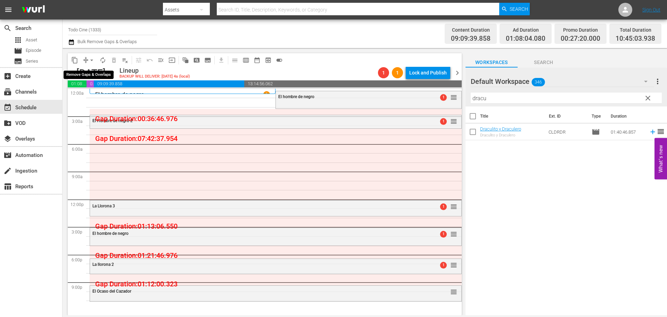
click at [93, 58] on span "arrow_drop_down" at bounding box center [91, 60] width 7 height 7
click at [101, 95] on li "Align to End of Previous Day" at bounding box center [92, 96] width 73 height 11
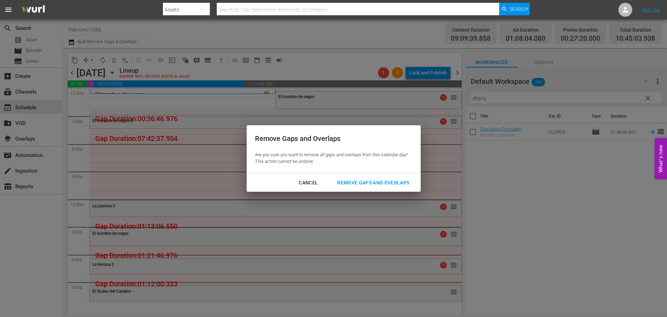
click at [382, 181] on div "Remove Gaps and Overlaps" at bounding box center [373, 182] width 83 height 9
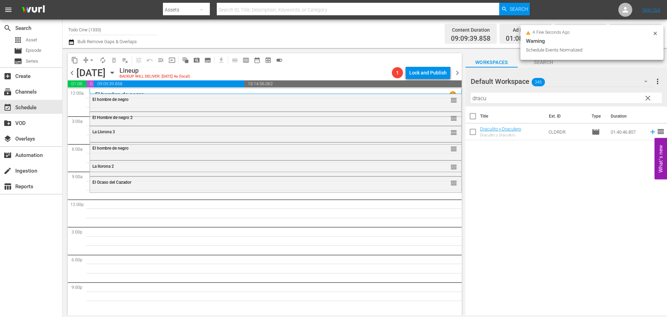
click at [69, 72] on span "chevron_left" at bounding box center [72, 72] width 9 height 9
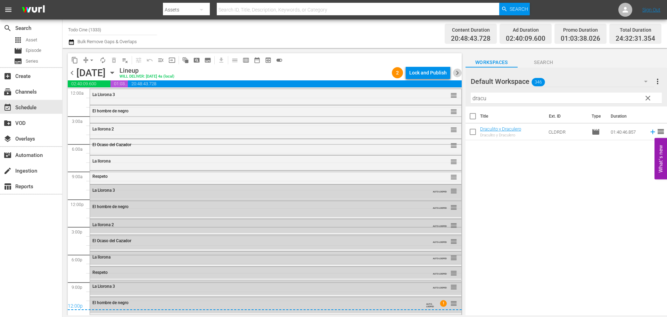
click at [457, 72] on span "chevron_right" at bounding box center [457, 72] width 9 height 9
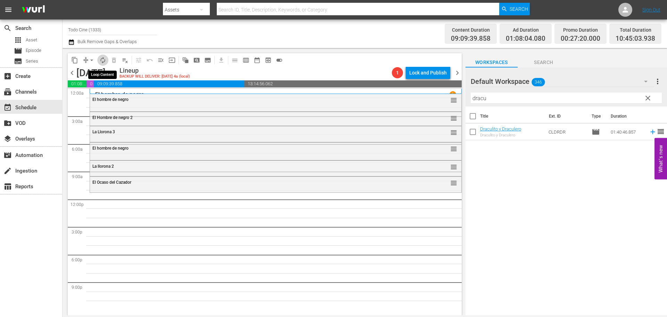
click at [102, 58] on span "autorenew_outlined" at bounding box center [102, 60] width 7 height 7
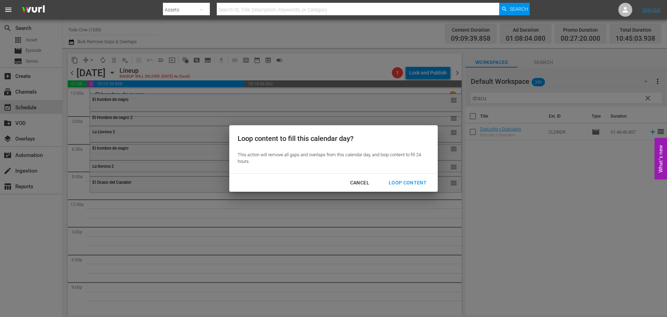
click at [409, 179] on div "Loop Content" at bounding box center [407, 182] width 49 height 9
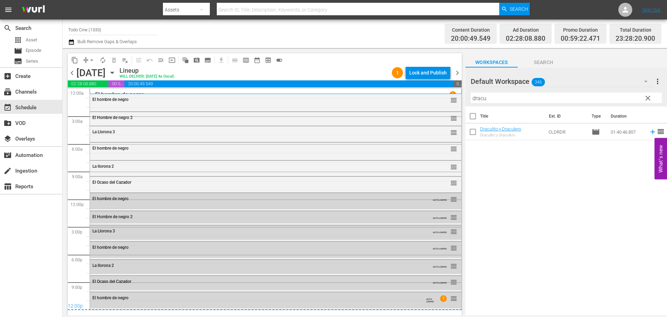
click at [457, 73] on span "chevron_right" at bounding box center [457, 72] width 9 height 9
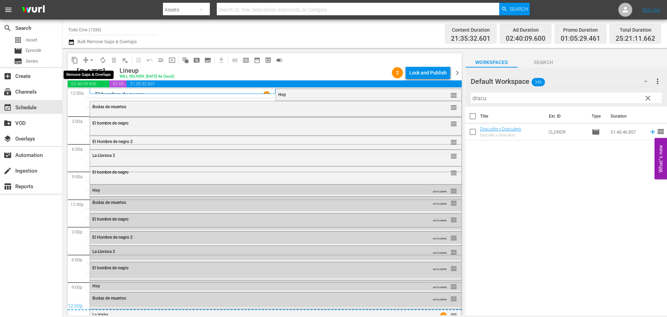
click at [92, 59] on span "arrow_drop_down" at bounding box center [91, 60] width 7 height 7
click at [87, 97] on li "Align to End of Previous Day" at bounding box center [92, 96] width 73 height 11
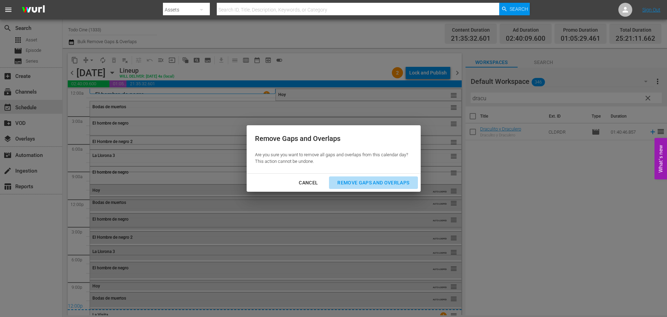
click at [362, 180] on div "Remove Gaps and Overlaps" at bounding box center [373, 182] width 83 height 9
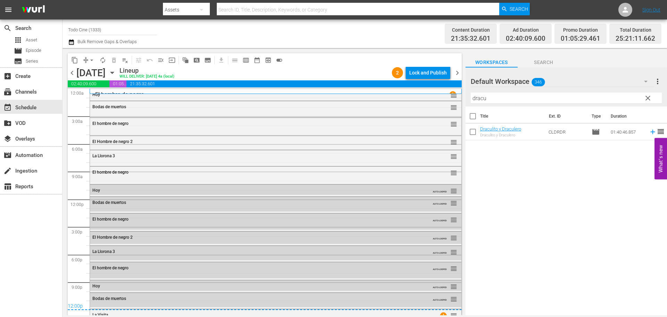
click at [457, 74] on span "chevron_right" at bounding box center [457, 72] width 9 height 9
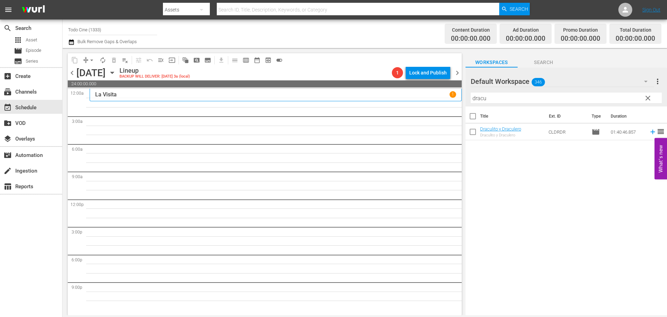
click at [73, 73] on span "chevron_left" at bounding box center [72, 72] width 9 height 9
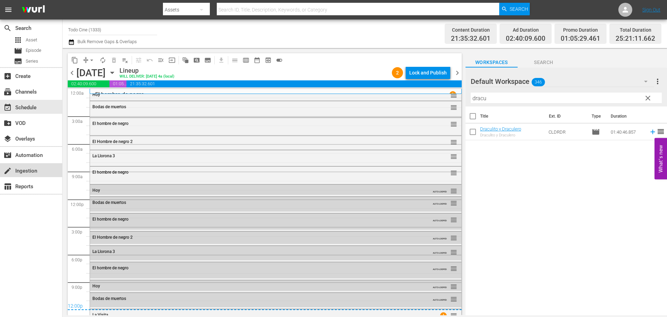
click at [23, 172] on div "create Ingestion" at bounding box center [19, 169] width 39 height 6
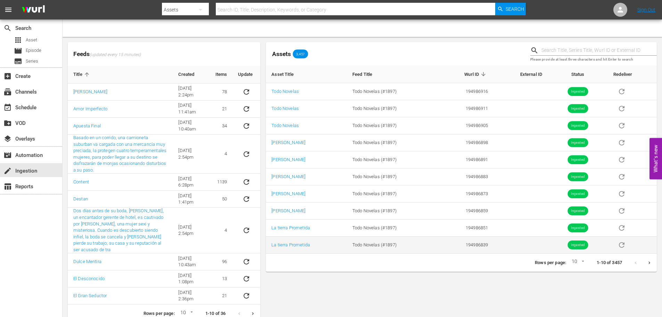
scroll to position [15, 0]
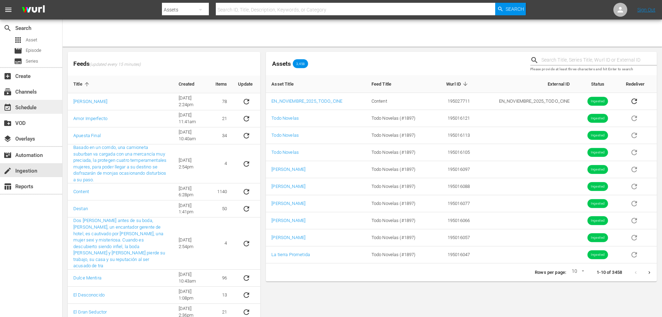
click at [18, 106] on div "event_available Schedule" at bounding box center [19, 106] width 39 height 6
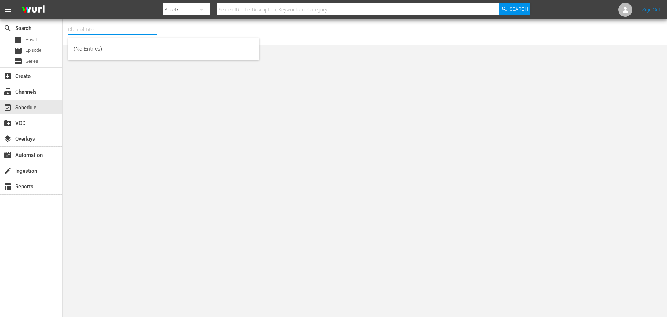
click at [83, 30] on input "text" at bounding box center [112, 29] width 89 height 17
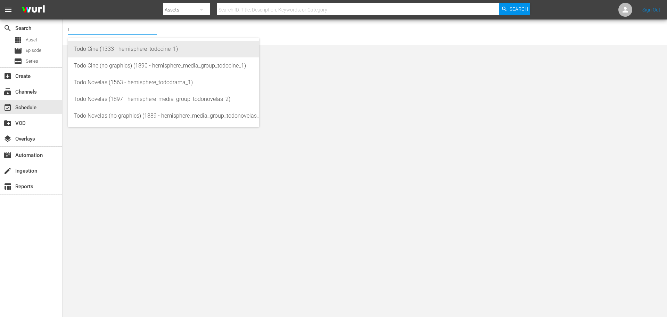
click at [134, 46] on div "Todo Cine (1333 - hemisphere_todocine_1)" at bounding box center [164, 49] width 180 height 17
type input "Todo Cine (1333 - hemisphere_todocine_1)"
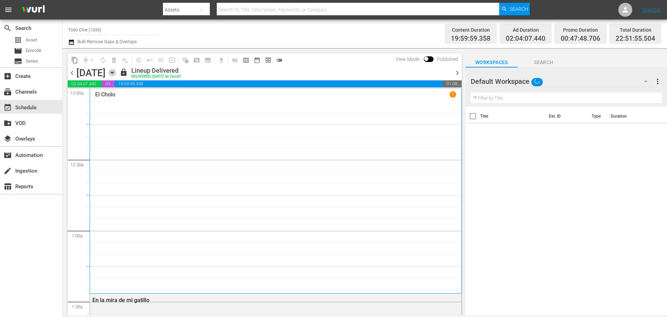
click at [114, 73] on icon "button" at bounding box center [111, 73] width 3 height 2
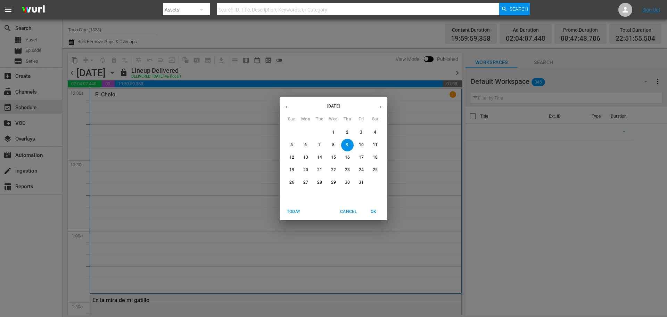
click at [308, 69] on div "October 2025 Sun Mon Tue Wed Thu Fri Sat 28 29 30 1 2 3 4 5 6 7 8 9 10 11 12 13…" at bounding box center [333, 158] width 667 height 317
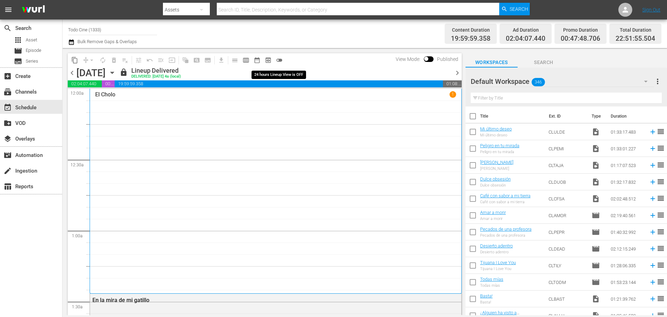
click at [280, 59] on span "toggle_off" at bounding box center [279, 60] width 7 height 7
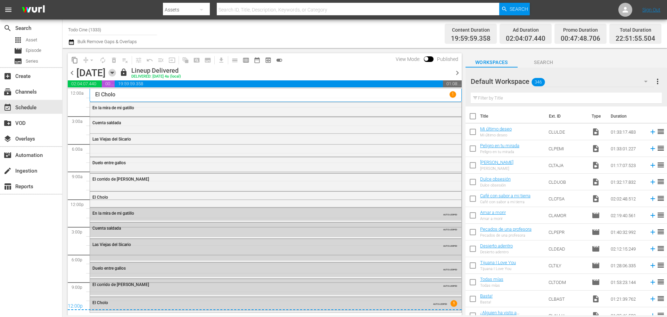
click at [116, 73] on icon "button" at bounding box center [112, 73] width 8 height 8
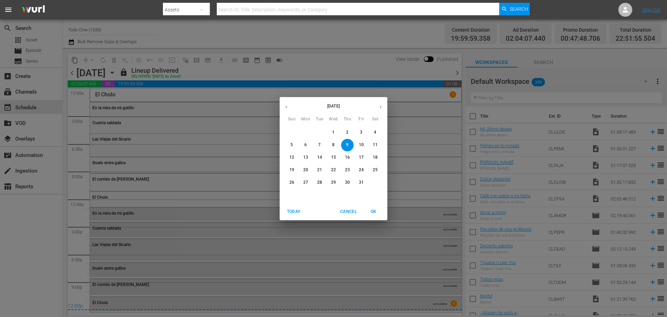
click at [347, 155] on p "16" at bounding box center [347, 157] width 5 height 6
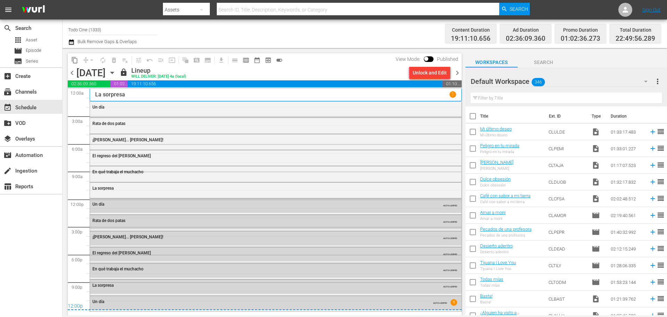
click at [458, 74] on span "chevron_right" at bounding box center [457, 72] width 9 height 9
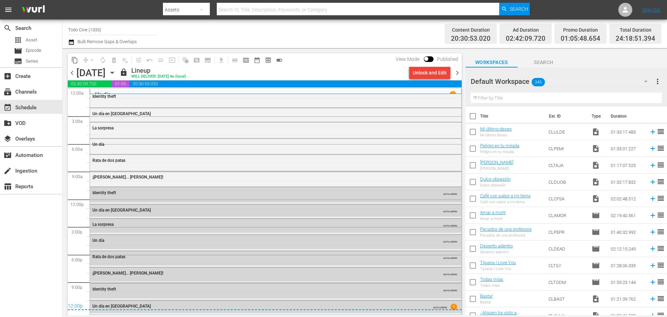
click at [457, 74] on span "chevron_right" at bounding box center [457, 72] width 9 height 9
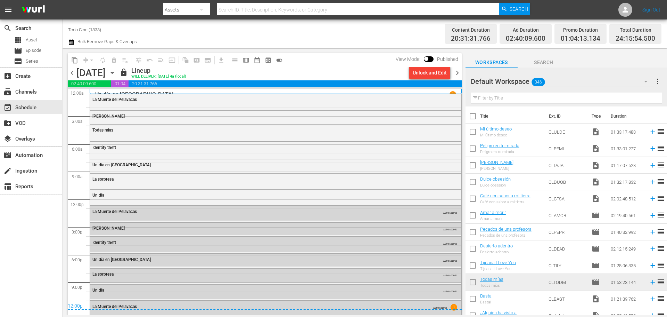
click at [456, 72] on span "chevron_right" at bounding box center [457, 72] width 9 height 9
